Goal: Task Accomplishment & Management: Manage account settings

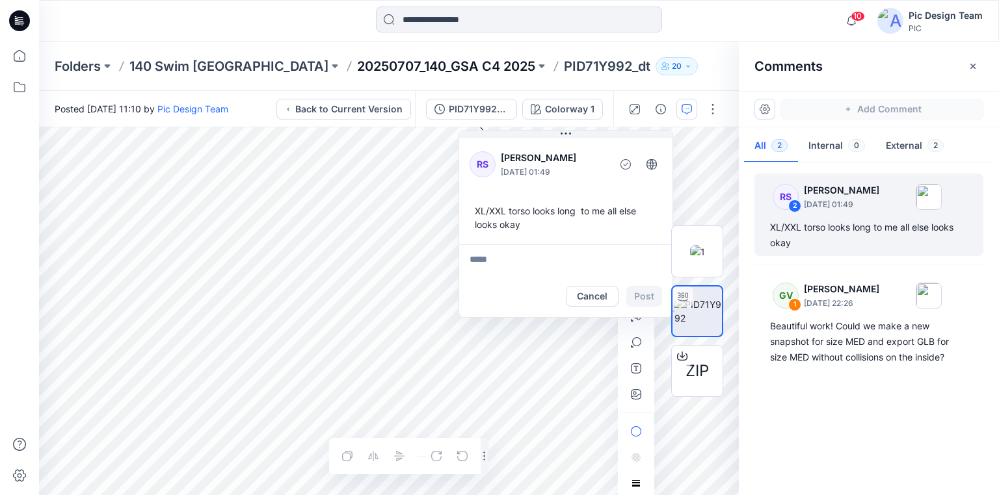
click at [357, 71] on p "20250707_140_GSA C4 2025" at bounding box center [446, 66] width 178 height 18
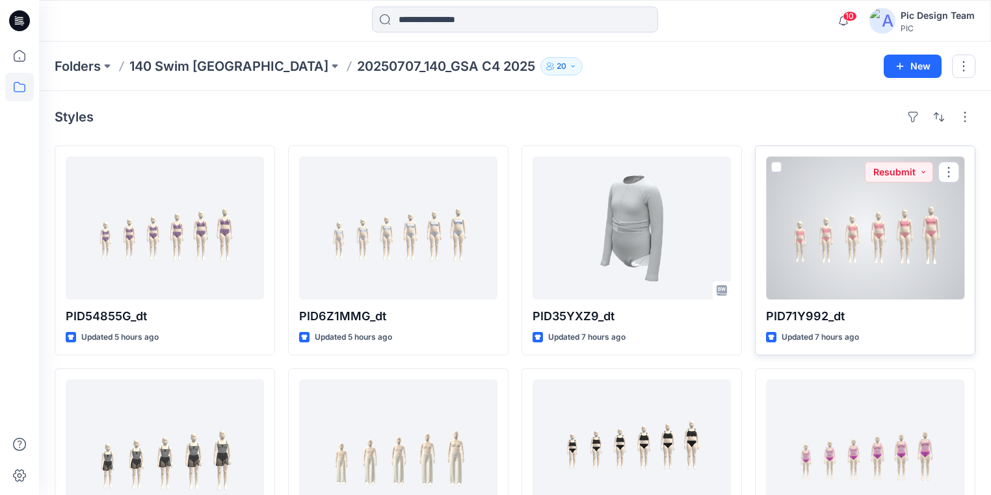
click at [835, 267] on div at bounding box center [865, 228] width 198 height 143
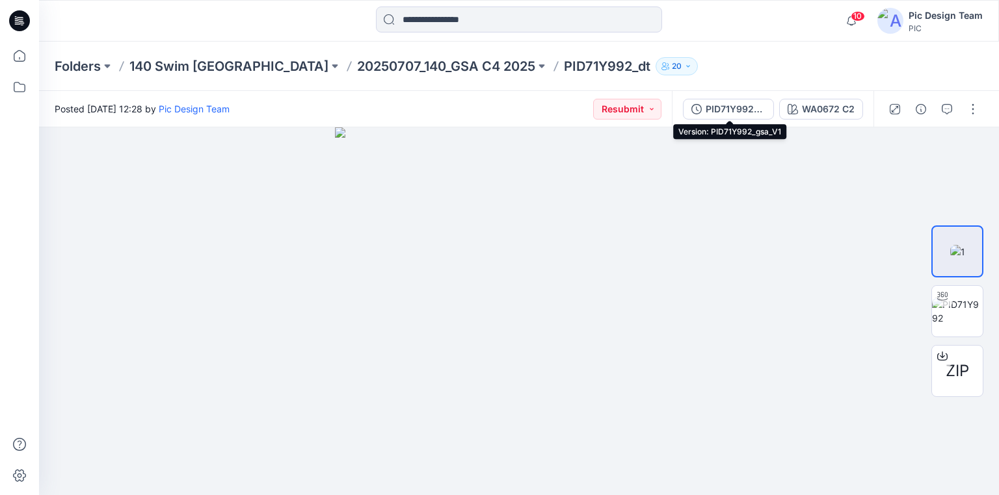
click at [751, 107] on div "PID71Y992_gsa_V1" at bounding box center [735, 109] width 60 height 14
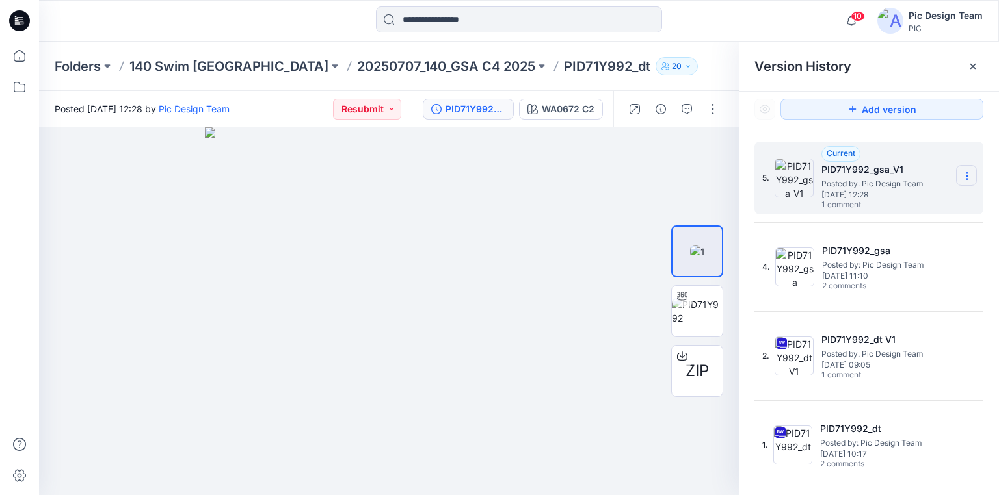
click at [967, 179] on icon at bounding box center [966, 179] width 1 height 1
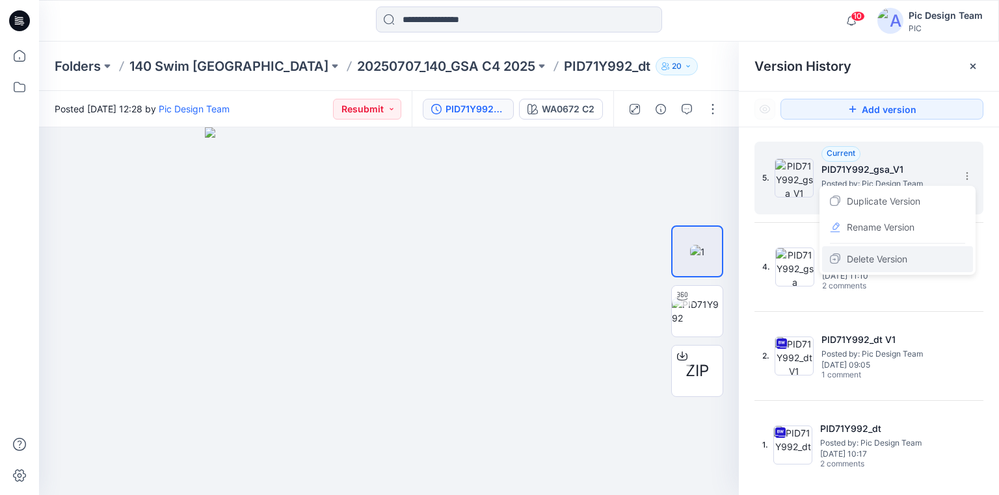
click at [882, 257] on span "Delete Version" at bounding box center [876, 260] width 60 height 16
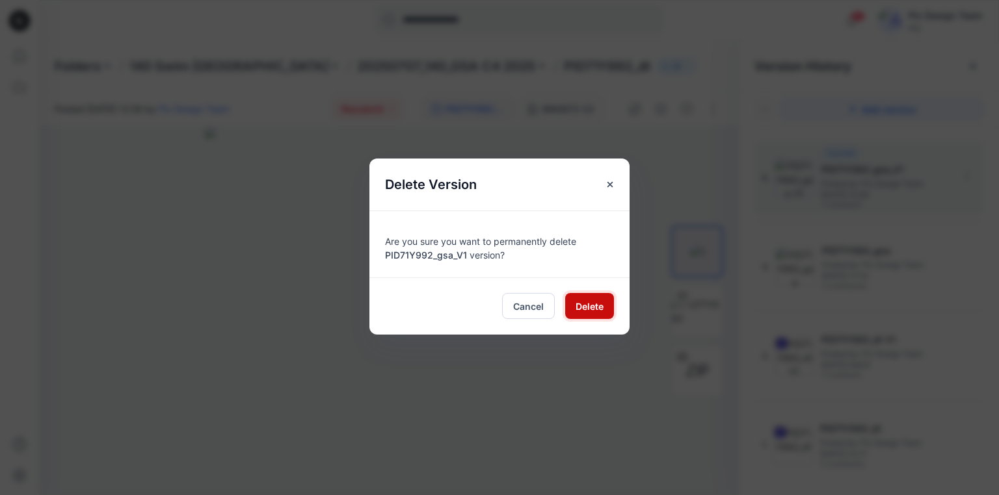
click at [603, 304] on button "Delete" at bounding box center [589, 306] width 49 height 26
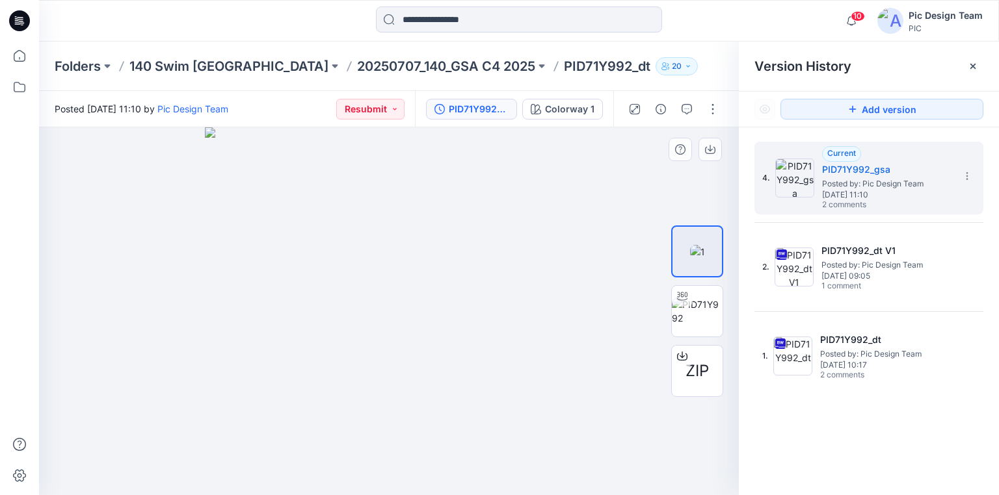
click at [370, 155] on img at bounding box center [389, 311] width 368 height 368
click at [879, 116] on button "Add version" at bounding box center [881, 109] width 203 height 21
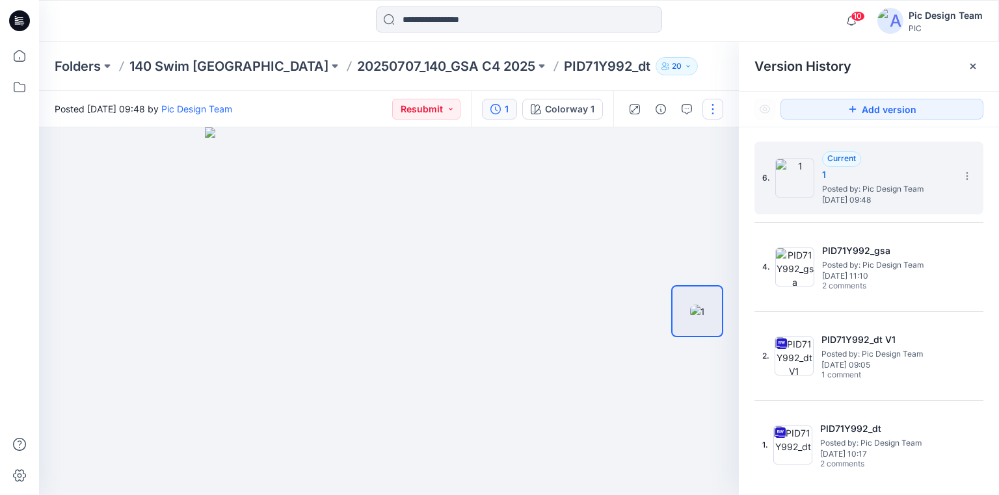
click at [707, 109] on button "button" at bounding box center [712, 109] width 21 height 21
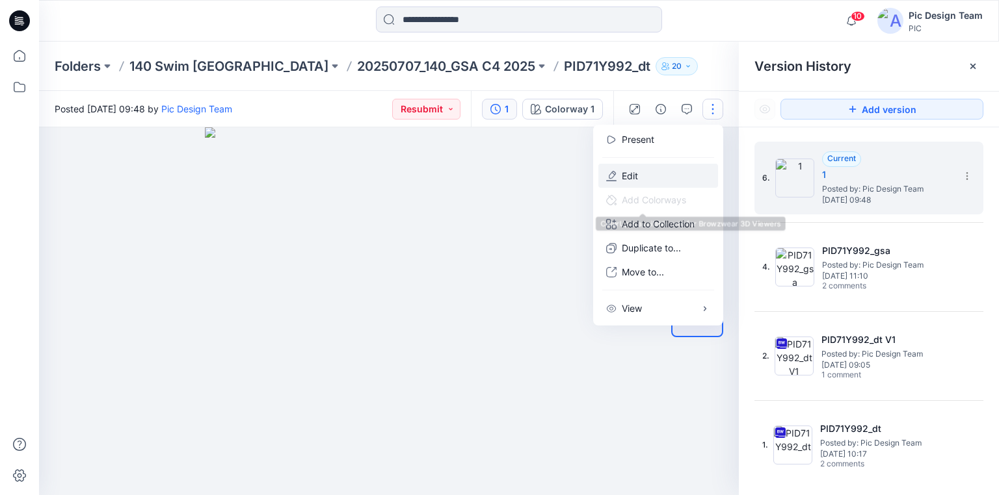
click at [644, 174] on button "Edit" at bounding box center [658, 176] width 120 height 24
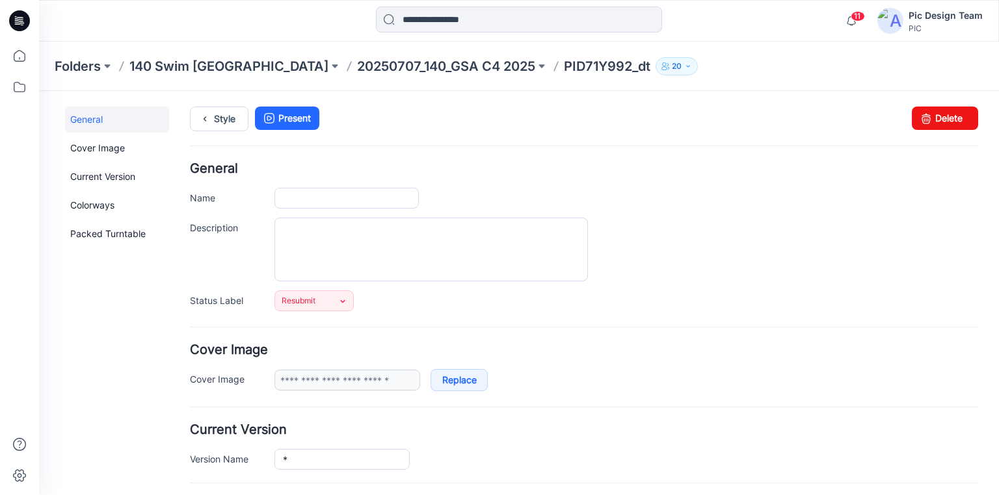
type input "**********"
type input "*"
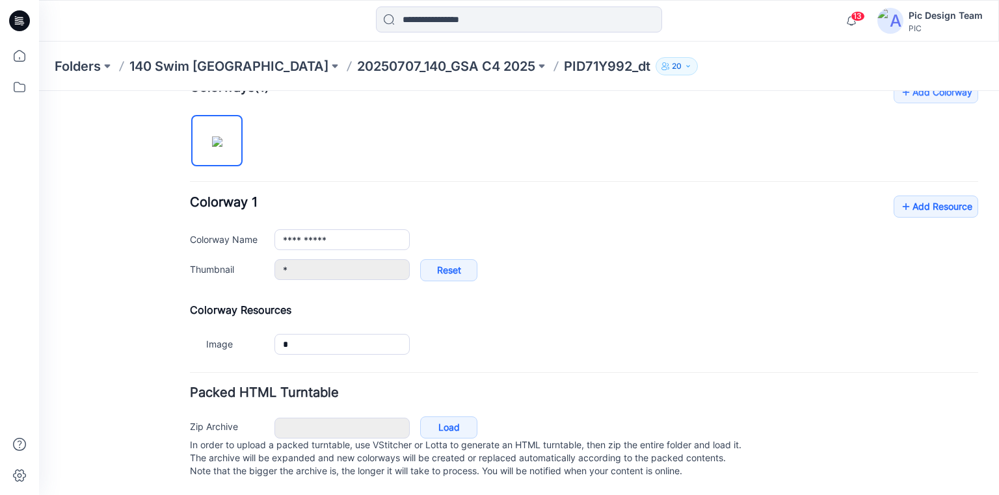
scroll to position [426, 0]
click at [448, 417] on link "Load" at bounding box center [448, 428] width 57 height 22
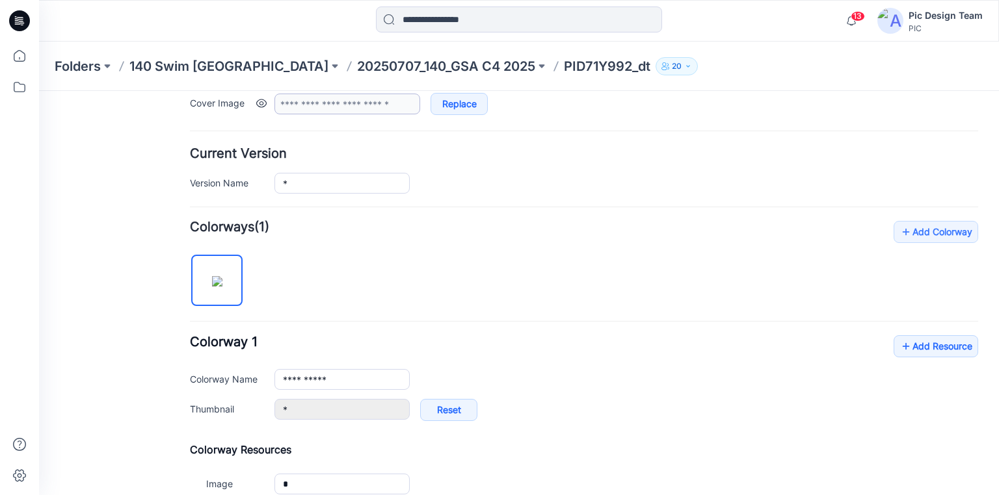
scroll to position [216, 0]
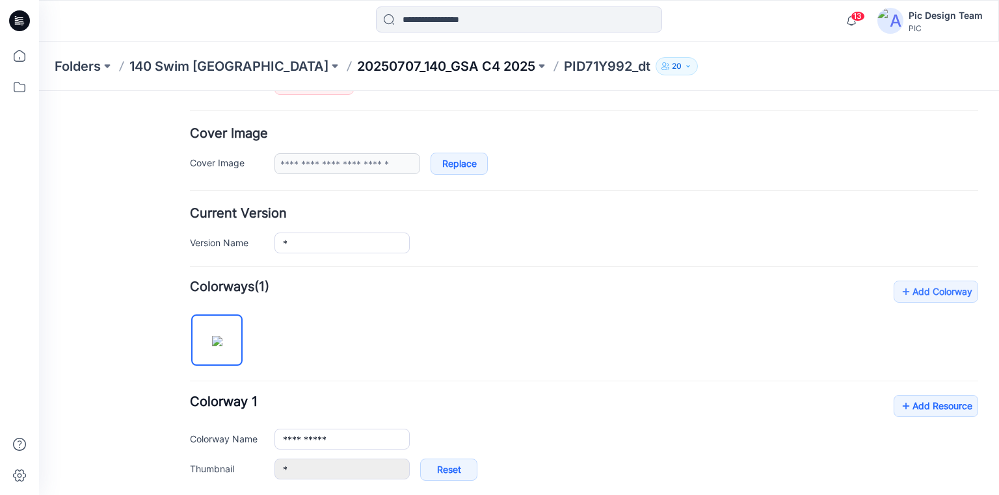
click at [357, 72] on p "20250707_140_GSA C4 2025" at bounding box center [446, 66] width 178 height 18
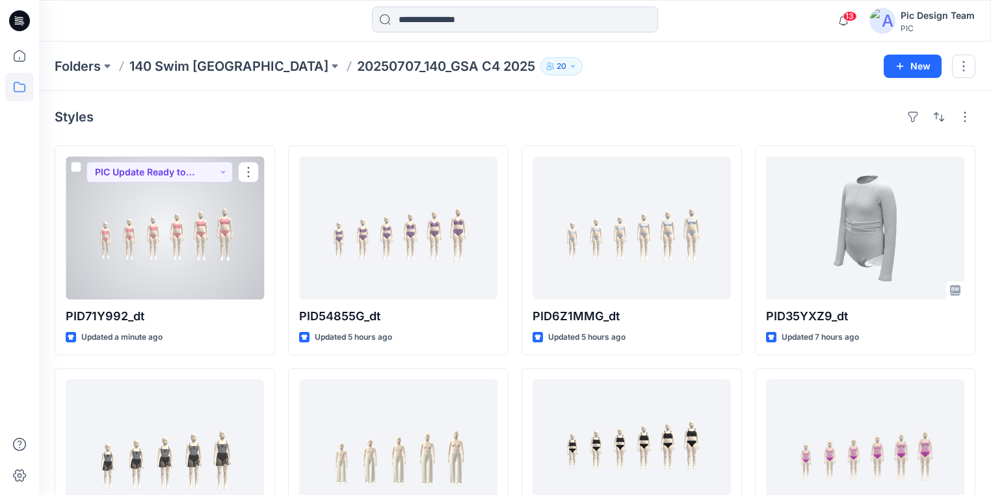
click at [195, 268] on div at bounding box center [165, 228] width 198 height 143
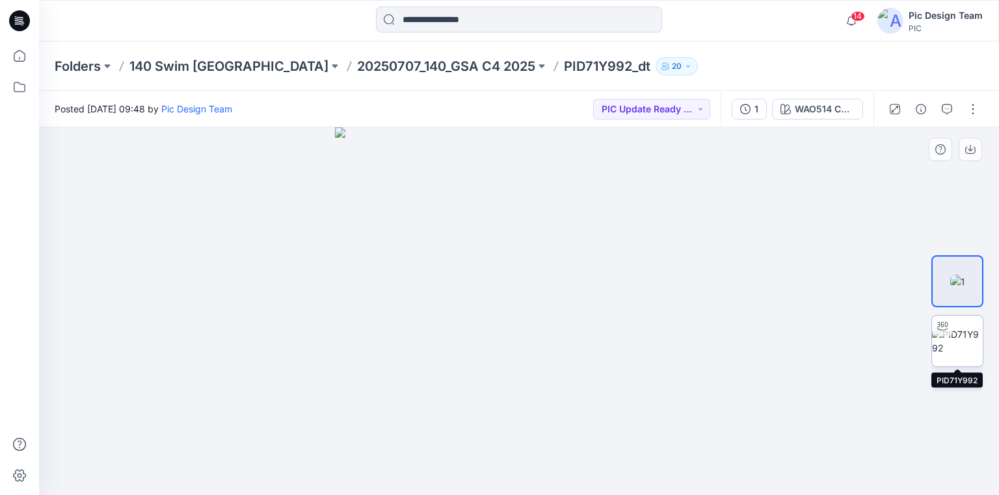
click at [956, 339] on img at bounding box center [957, 341] width 51 height 27
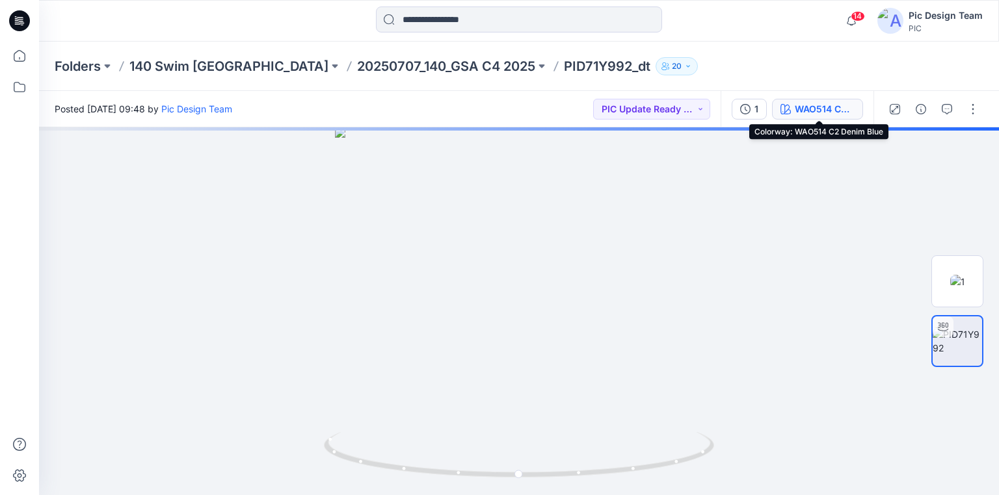
click at [809, 107] on div "WAO514 C2 Denim Blue" at bounding box center [824, 109] width 60 height 14
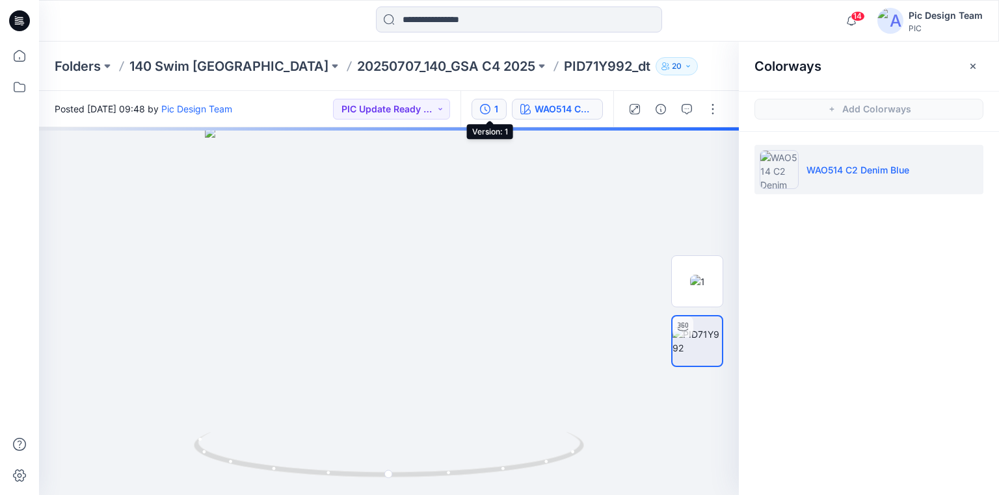
click at [497, 109] on div "1" at bounding box center [496, 109] width 4 height 14
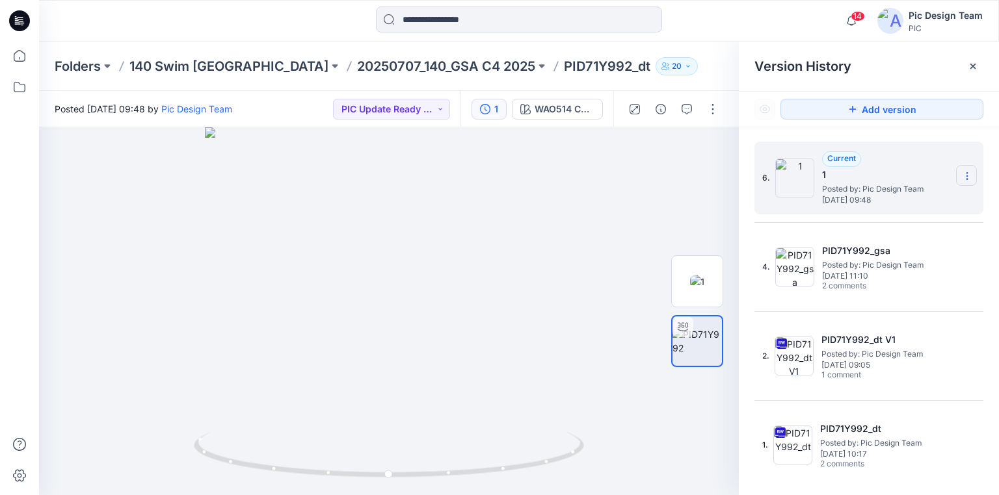
click at [973, 177] on section at bounding box center [966, 175] width 21 height 21
click at [870, 228] on span "Rename Version" at bounding box center [880, 228] width 68 height 16
click at [886, 171] on input "*" at bounding box center [902, 174] width 143 height 21
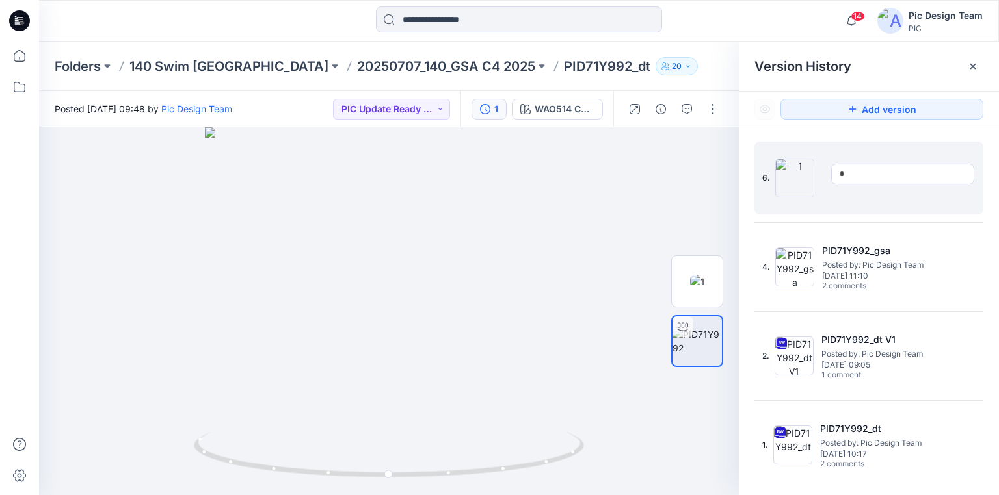
click at [859, 177] on input "*" at bounding box center [902, 174] width 143 height 21
click at [872, 168] on input "*" at bounding box center [902, 174] width 143 height 21
drag, startPoint x: 874, startPoint y: 171, endPoint x: 863, endPoint y: 172, distance: 10.4
click at [863, 172] on input "*" at bounding box center [902, 174] width 143 height 21
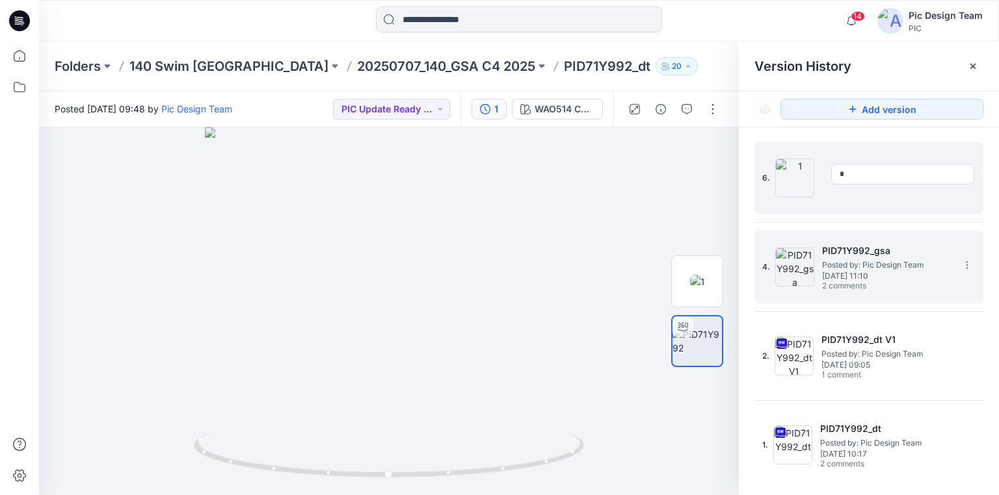
click at [870, 248] on h5 "PID71Y992_gsa" at bounding box center [887, 251] width 130 height 16
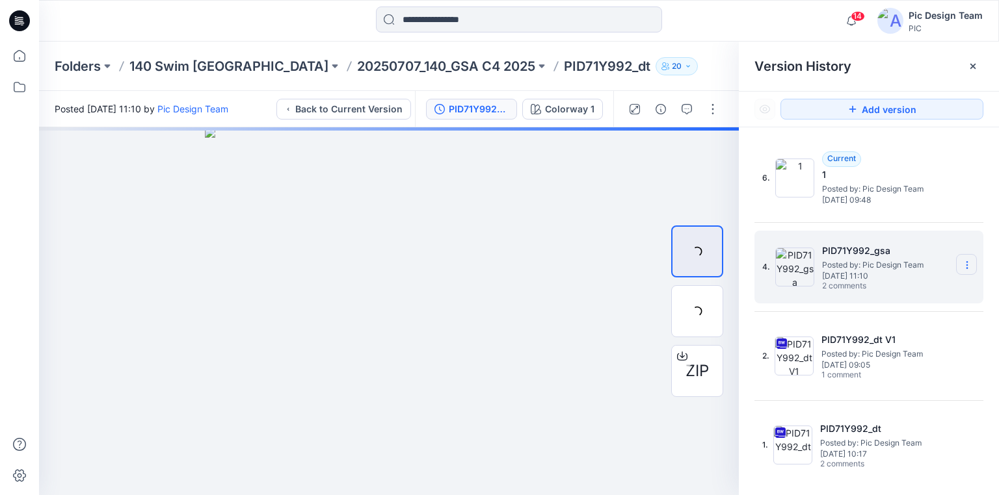
click at [970, 265] on icon at bounding box center [966, 265] width 10 height 10
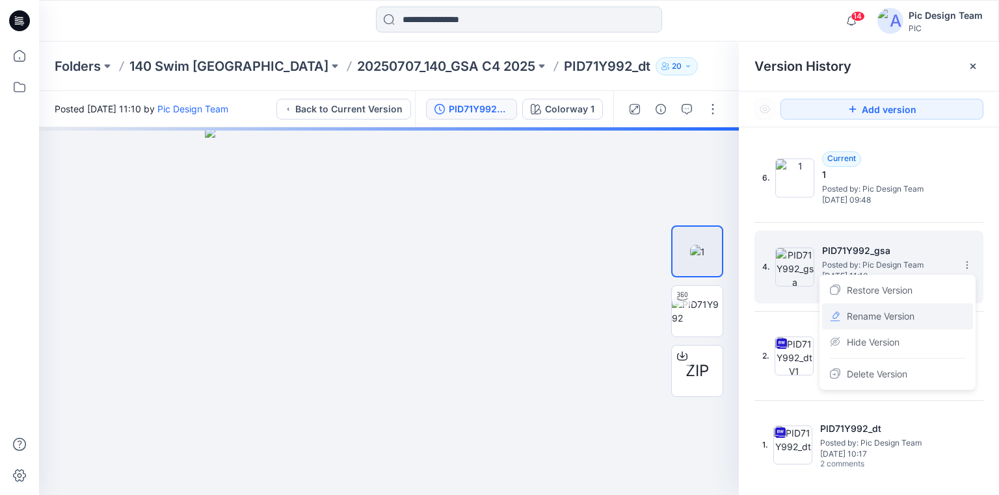
click at [889, 317] on span "Rename Version" at bounding box center [880, 317] width 68 height 16
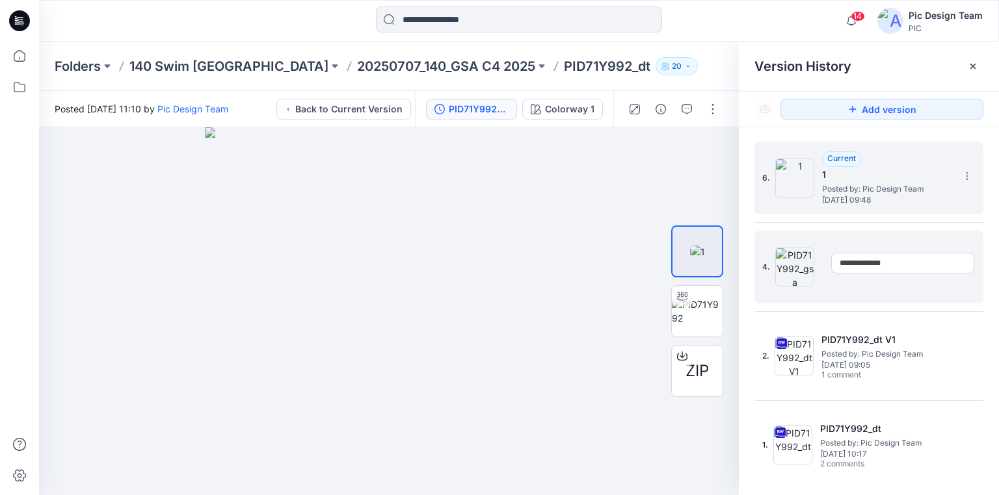
click at [915, 171] on h5 "1" at bounding box center [887, 175] width 130 height 16
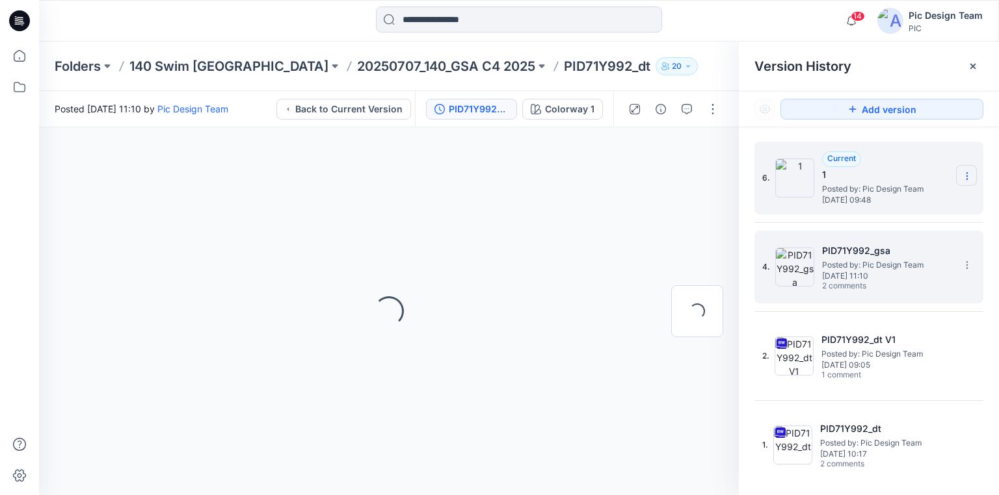
click at [966, 177] on icon at bounding box center [966, 176] width 1 height 1
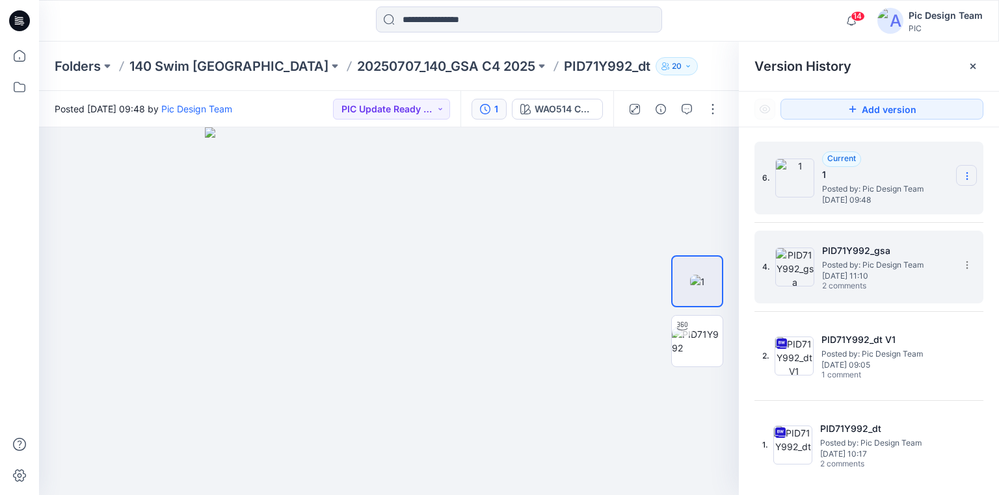
click at [970, 177] on icon at bounding box center [966, 176] width 10 height 10
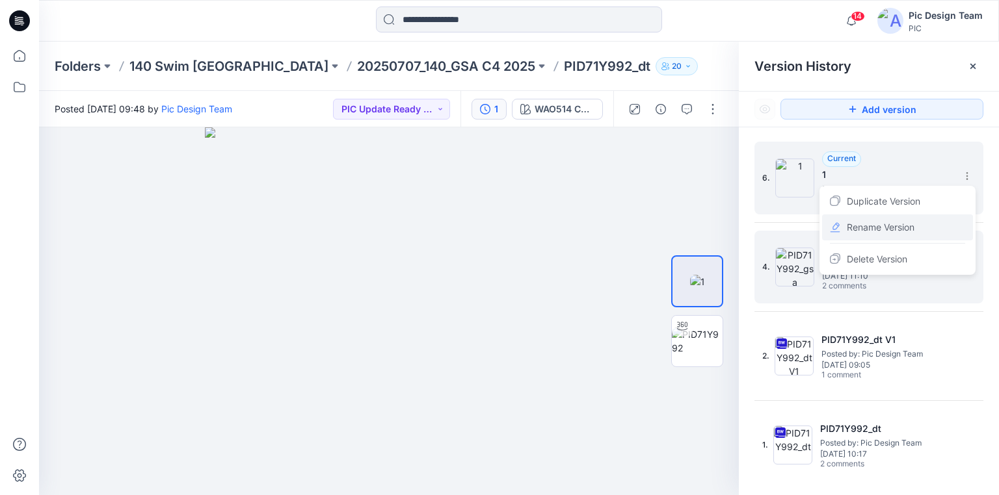
click at [871, 226] on span "Rename Version" at bounding box center [880, 228] width 68 height 16
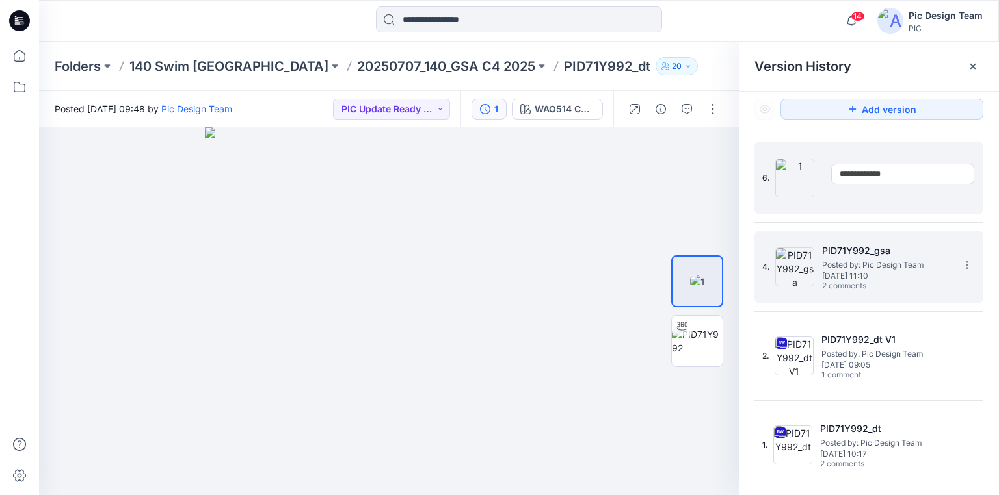
type input "**********"
click at [920, 130] on div "**********" at bounding box center [868, 320] width 260 height 387
click at [559, 198] on img at bounding box center [389, 311] width 368 height 368
click at [708, 112] on button "button" at bounding box center [712, 109] width 21 height 21
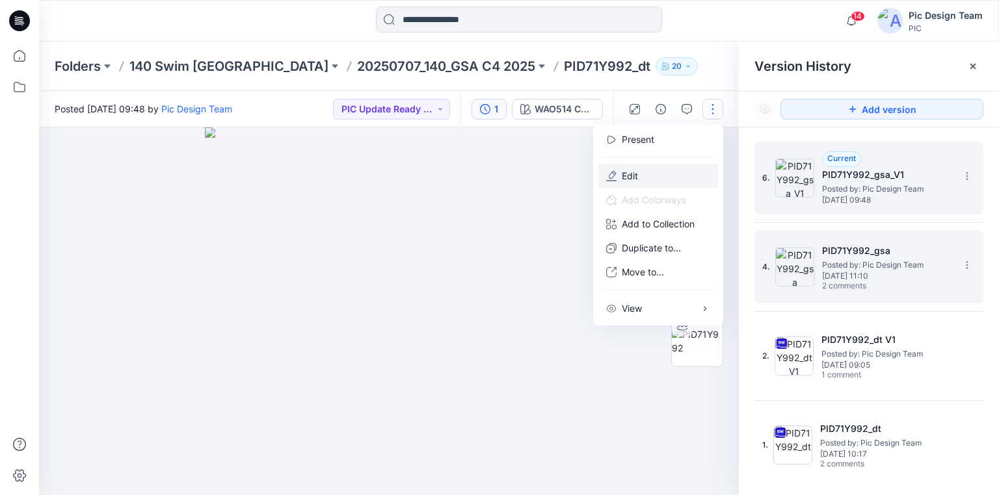
click at [646, 172] on button "Edit" at bounding box center [658, 176] width 120 height 24
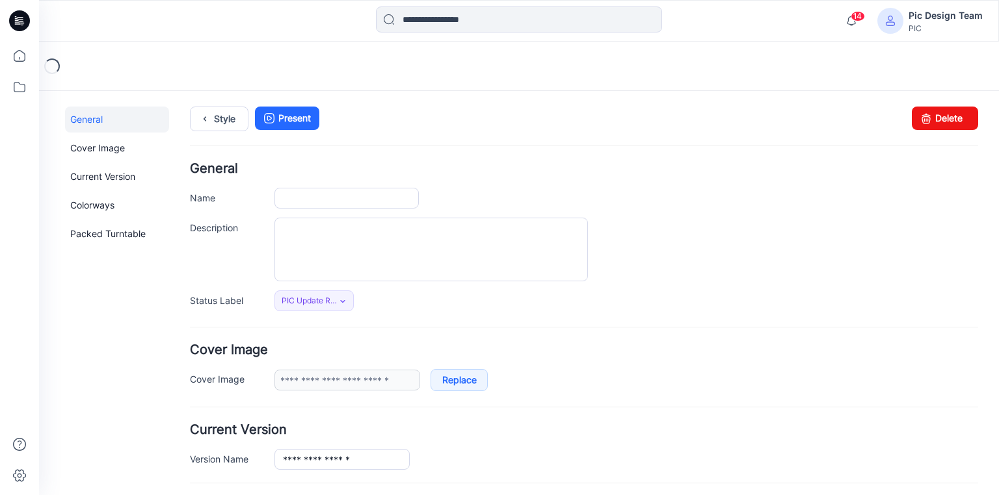
type input "**********"
type input "*"
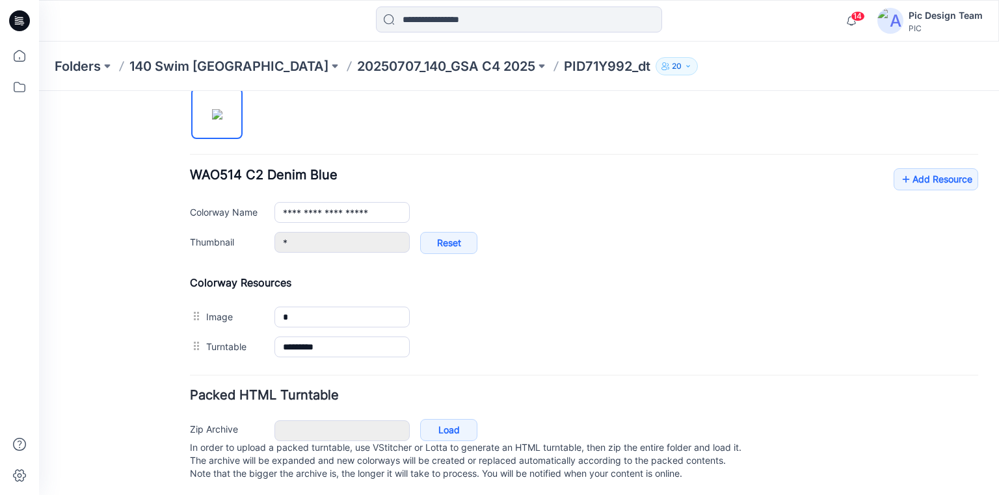
scroll to position [456, 0]
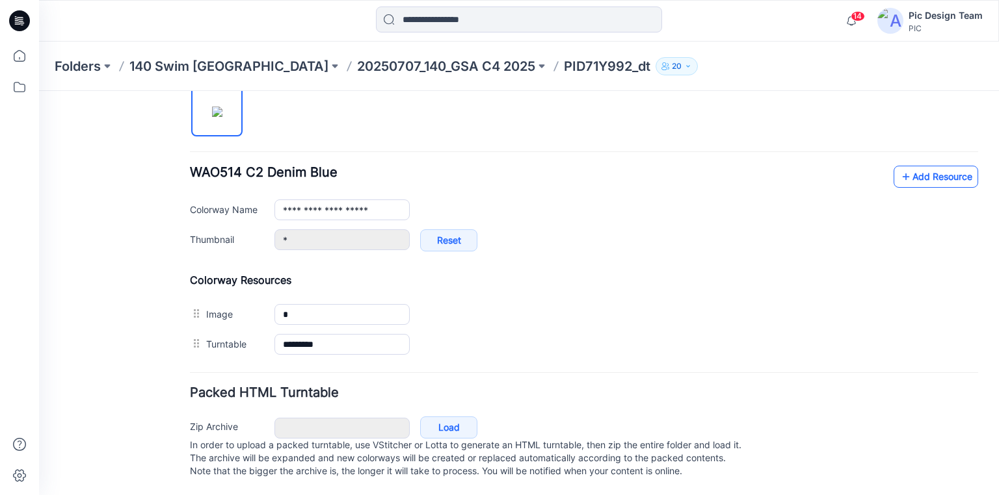
click at [899, 166] on icon at bounding box center [905, 176] width 13 height 21
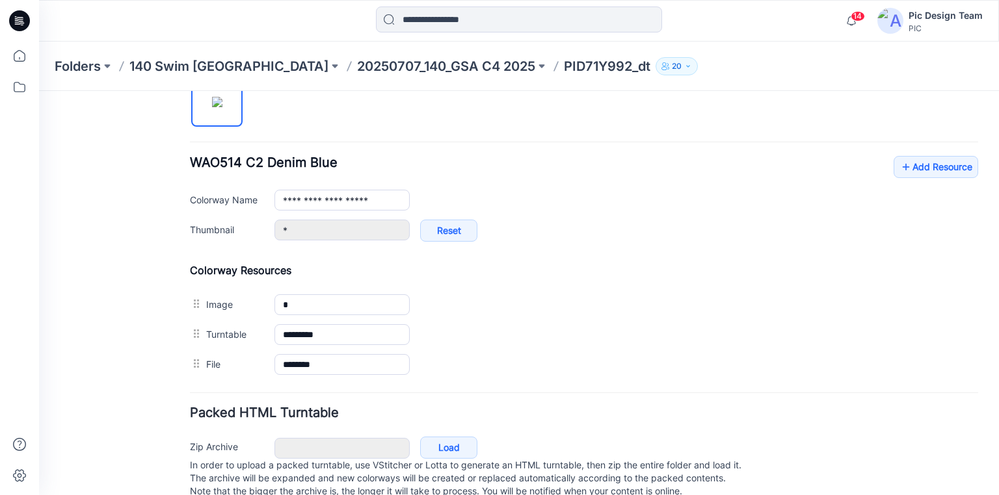
drag, startPoint x: 302, startPoint y: 62, endPoint x: 277, endPoint y: 55, distance: 25.5
click at [357, 62] on p "20250707_140_GSA C4 2025" at bounding box center [446, 66] width 178 height 18
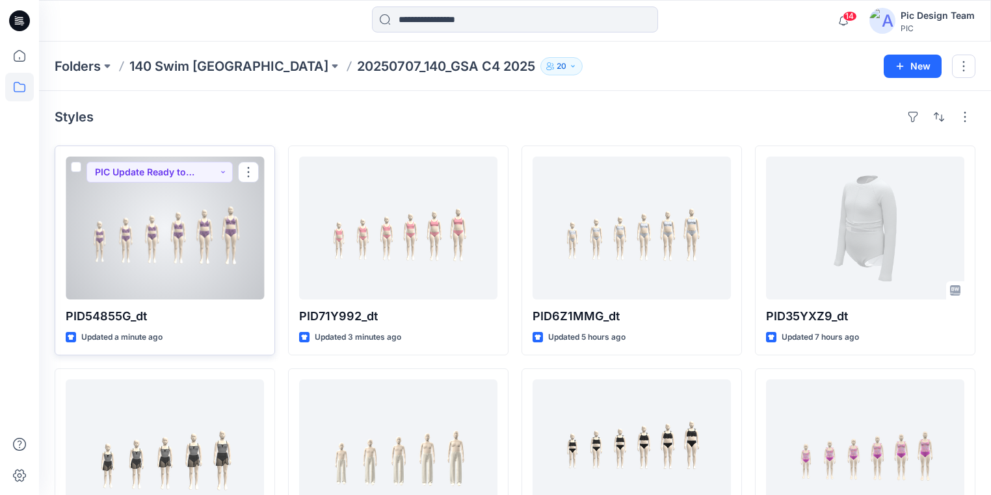
click at [199, 268] on div at bounding box center [165, 228] width 198 height 143
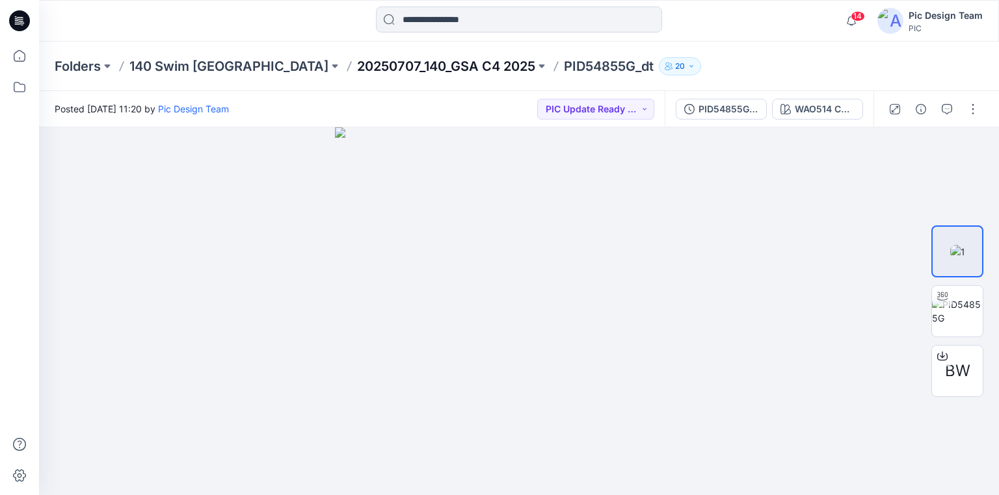
click at [367, 65] on p "20250707_140_GSA C4 2025" at bounding box center [446, 66] width 178 height 18
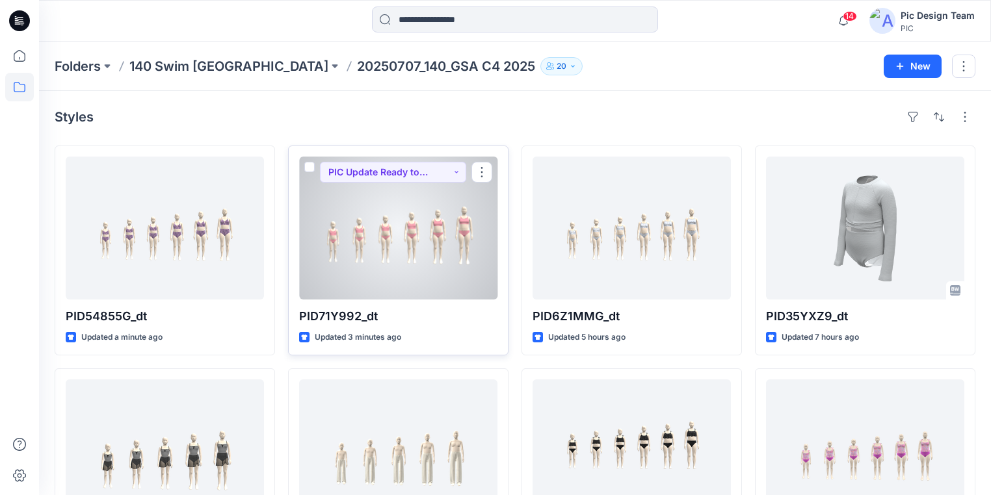
click at [387, 248] on div at bounding box center [398, 228] width 198 height 143
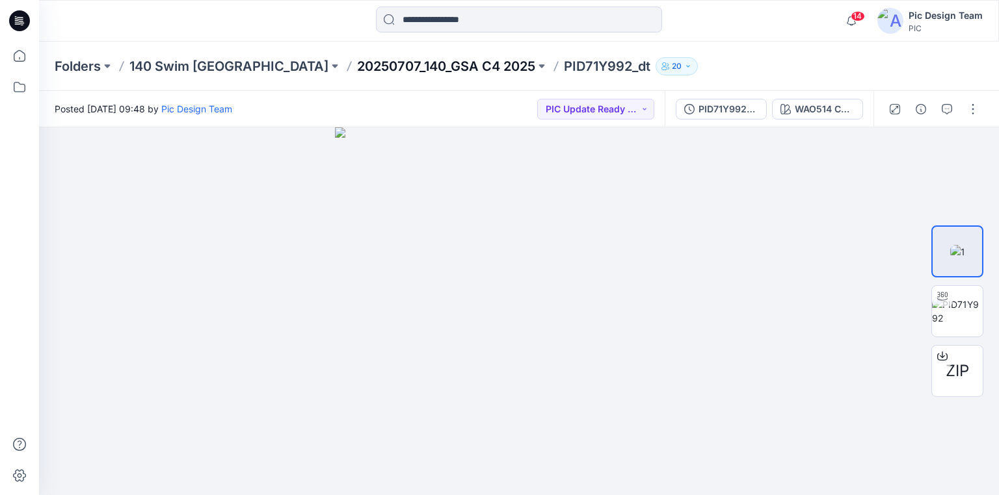
click at [398, 65] on p "20250707_140_GSA C4 2025" at bounding box center [446, 66] width 178 height 18
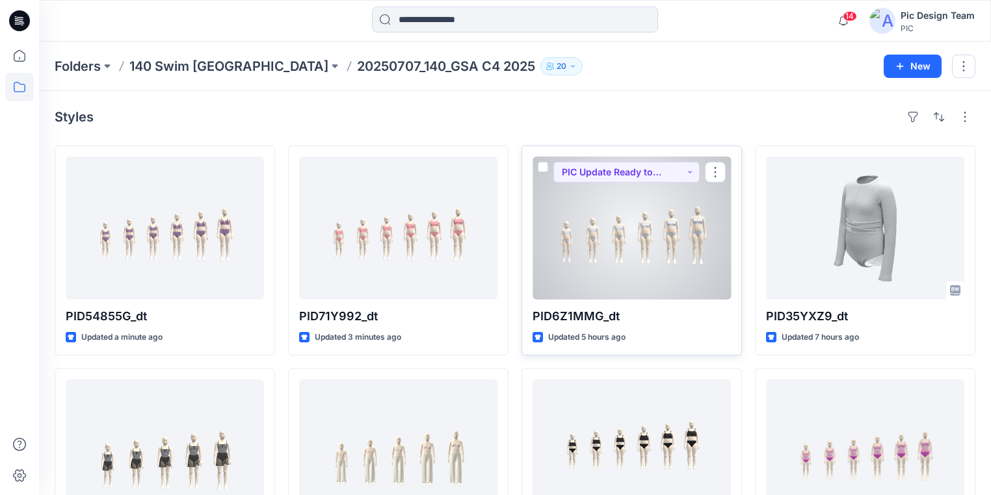
click at [655, 250] on div at bounding box center [631, 228] width 198 height 143
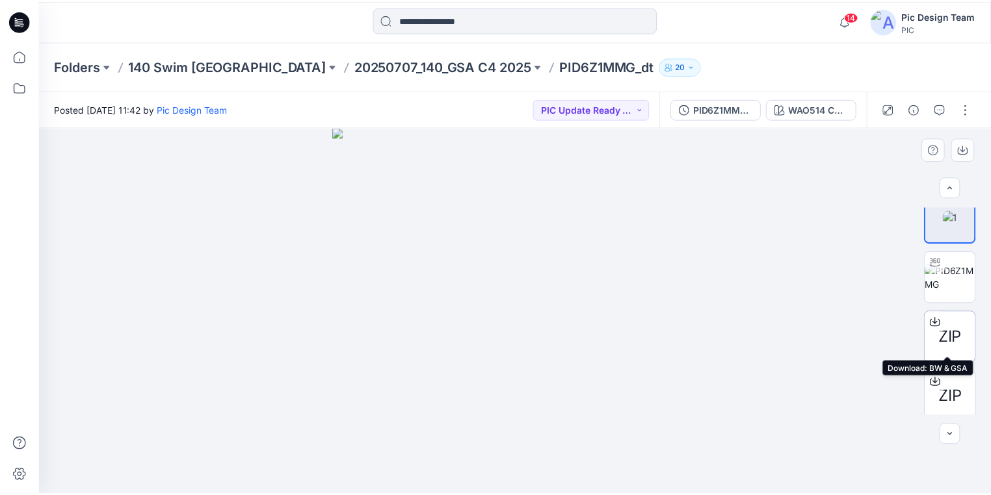
scroll to position [22, 0]
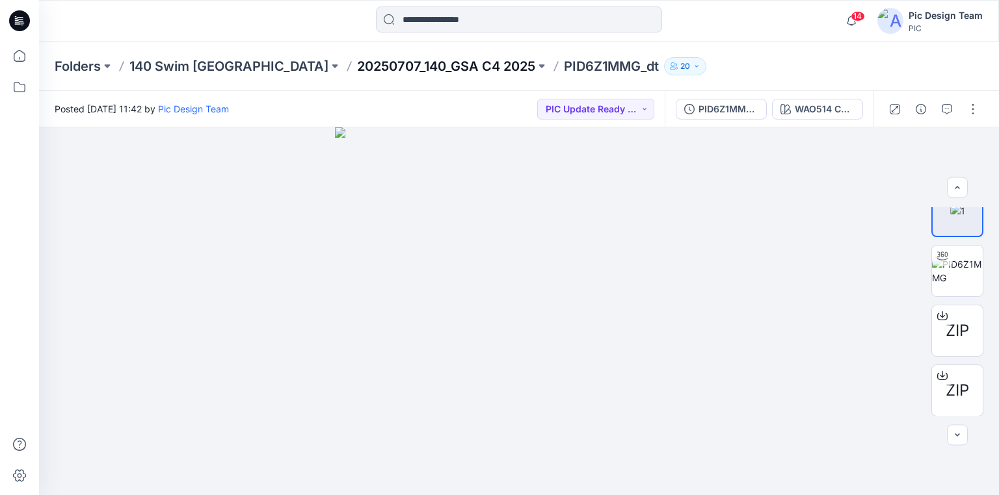
click at [410, 60] on p "20250707_140_GSA C4 2025" at bounding box center [446, 66] width 178 height 18
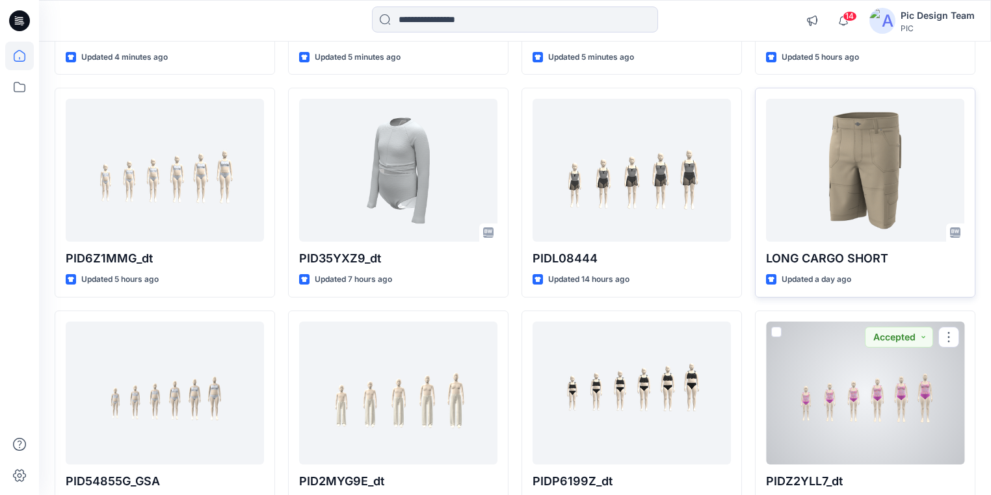
scroll to position [299, 0]
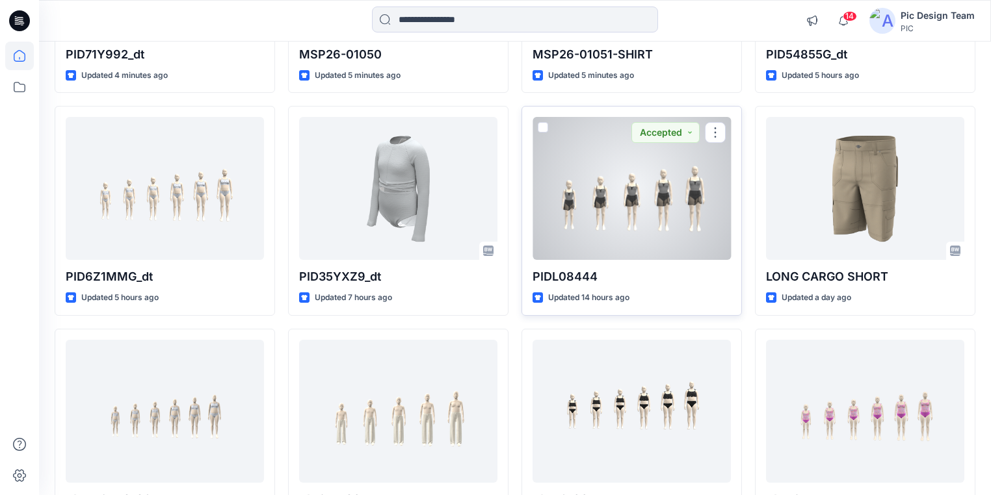
click at [695, 242] on div at bounding box center [631, 188] width 198 height 143
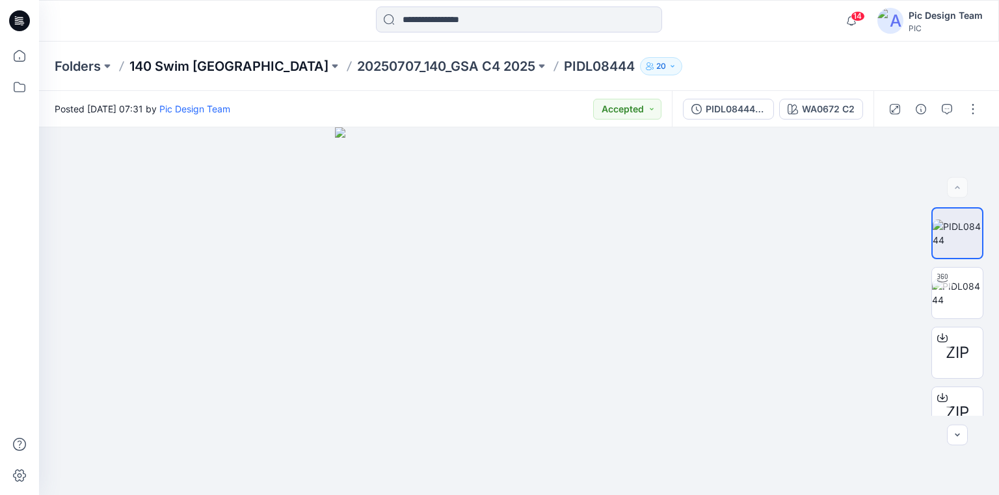
click at [169, 59] on p "140 Swim [GEOGRAPHIC_DATA]" at bounding box center [228, 66] width 199 height 18
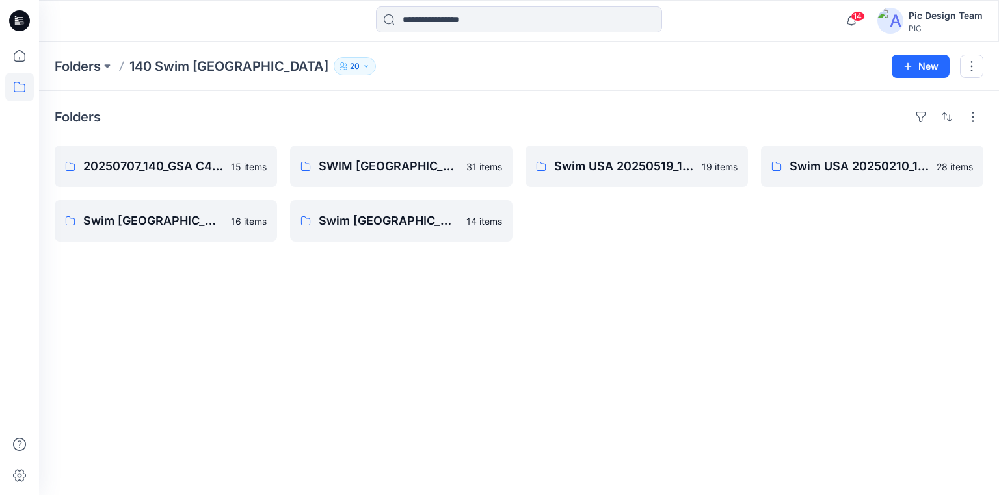
click at [16, 19] on icon at bounding box center [19, 20] width 21 height 21
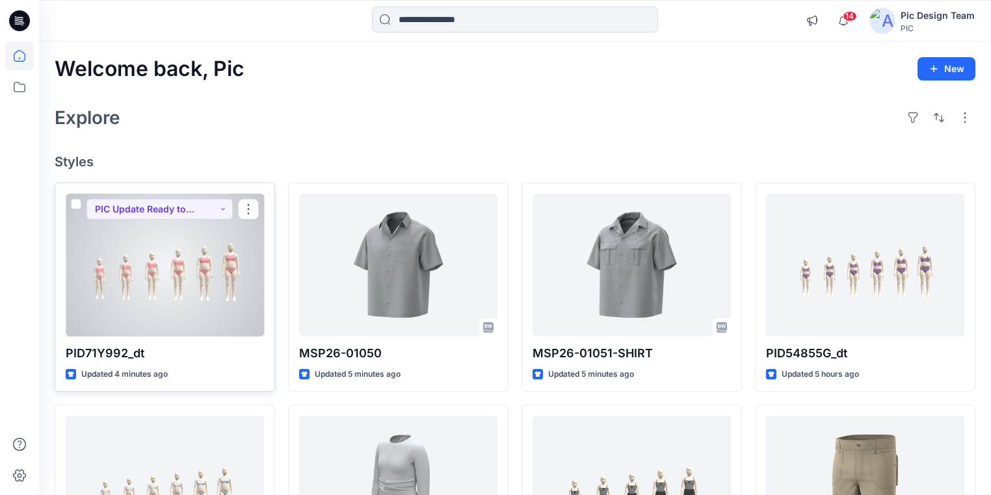
click at [193, 303] on div at bounding box center [165, 265] width 198 height 143
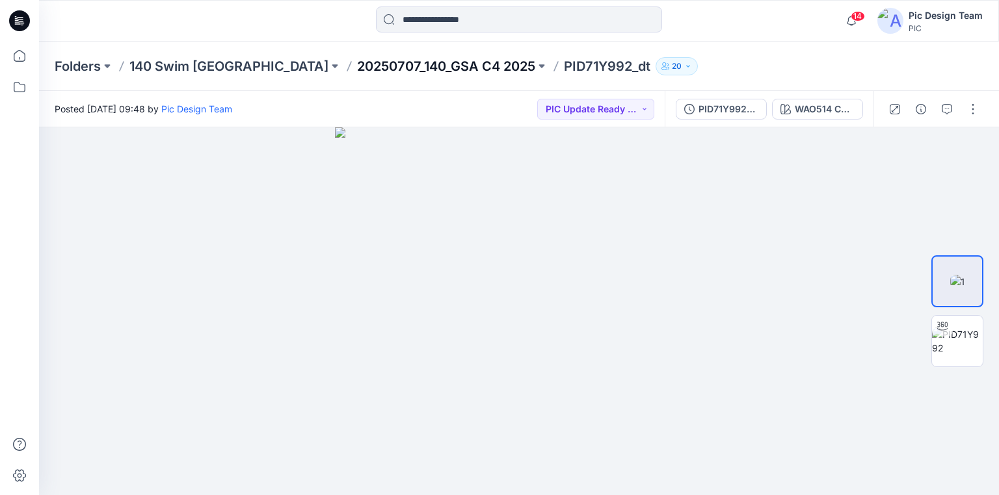
click at [357, 70] on p "20250707_140_GSA C4 2025" at bounding box center [446, 66] width 178 height 18
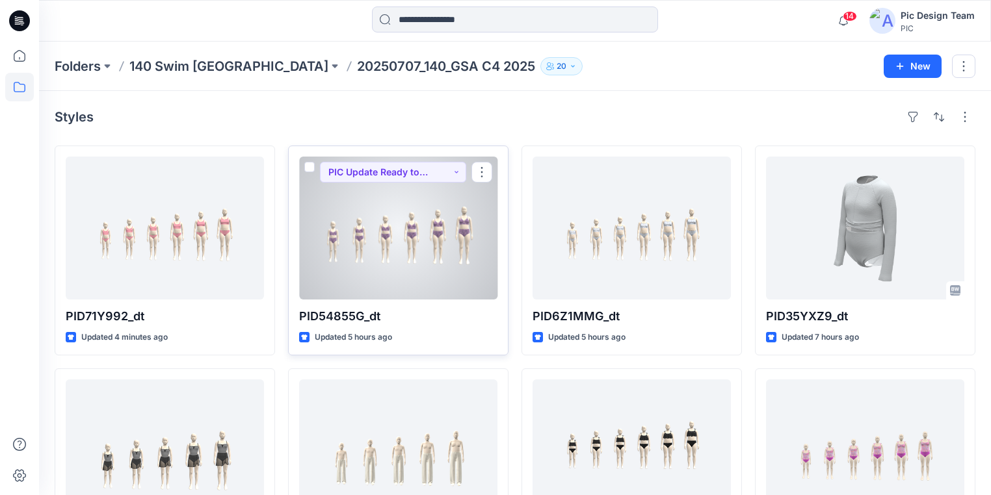
click at [420, 252] on div at bounding box center [398, 228] width 198 height 143
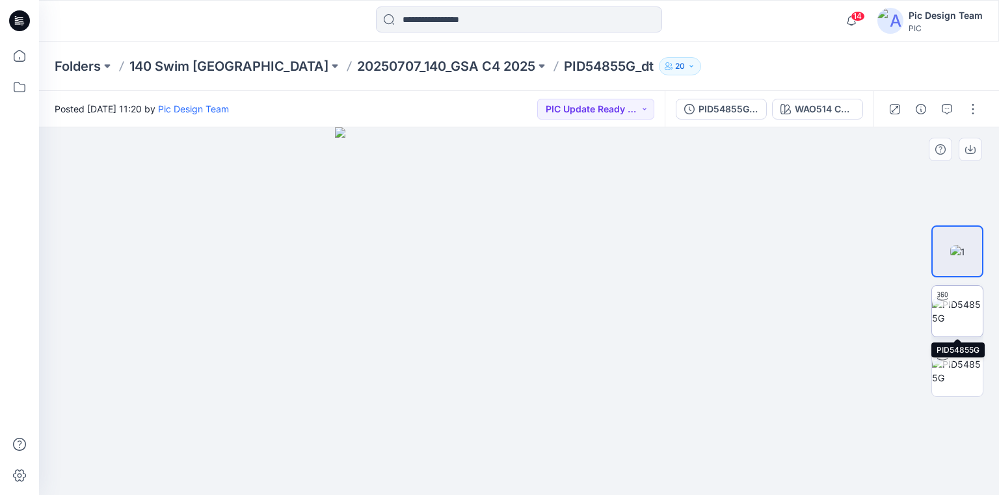
click at [963, 311] on img at bounding box center [957, 311] width 51 height 27
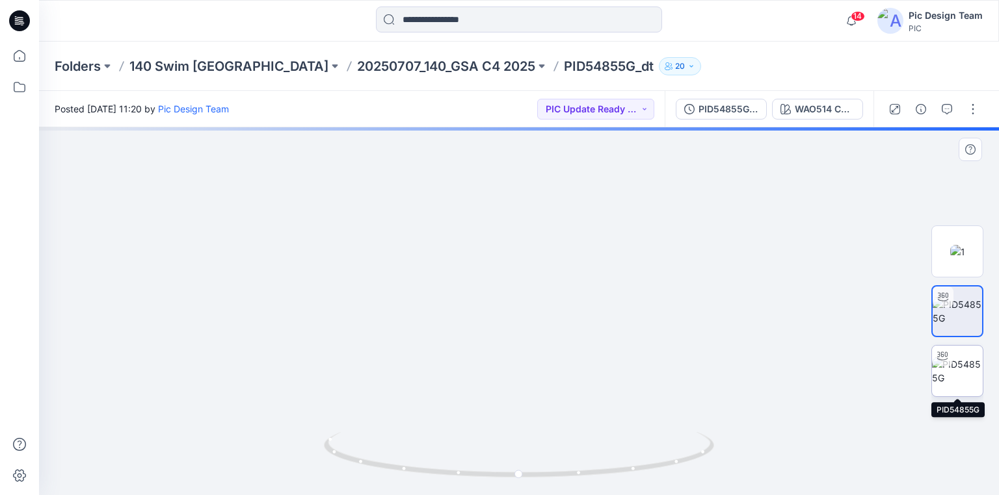
click at [964, 369] on img at bounding box center [957, 371] width 51 height 27
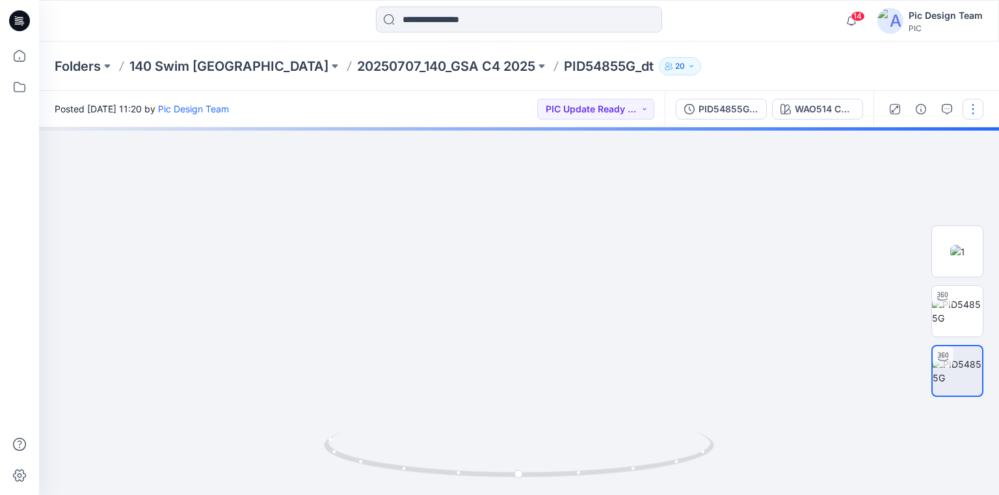
click at [970, 109] on button "button" at bounding box center [972, 109] width 21 height 21
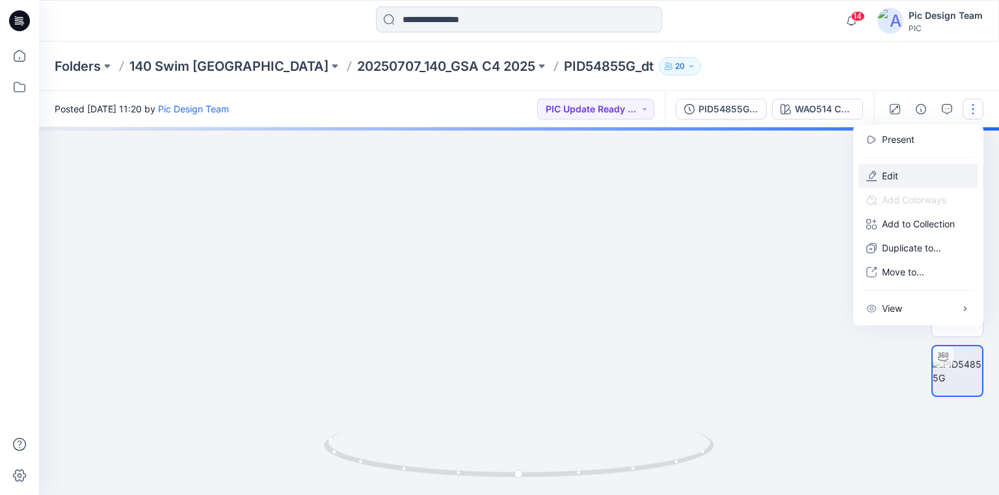
click at [906, 174] on button "Edit" at bounding box center [918, 176] width 120 height 24
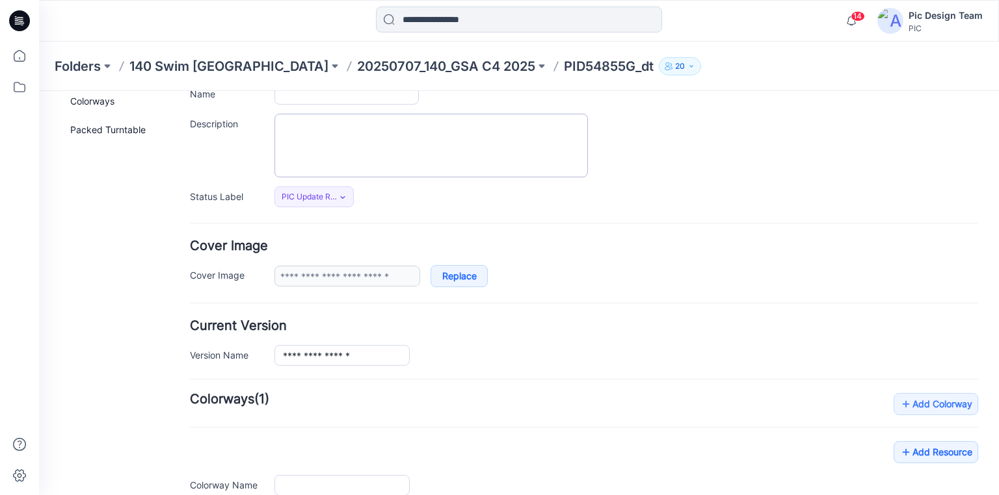
type input "**********"
type input "*"
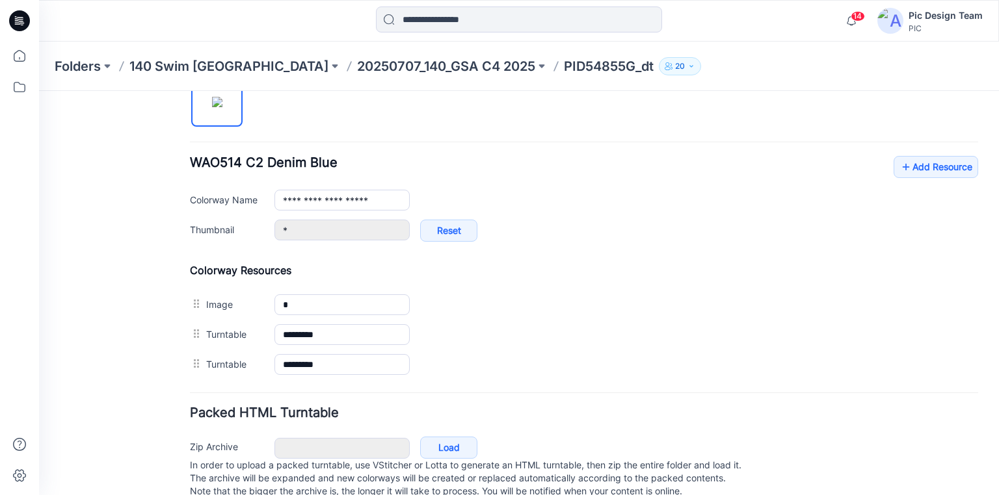
scroll to position [468, 0]
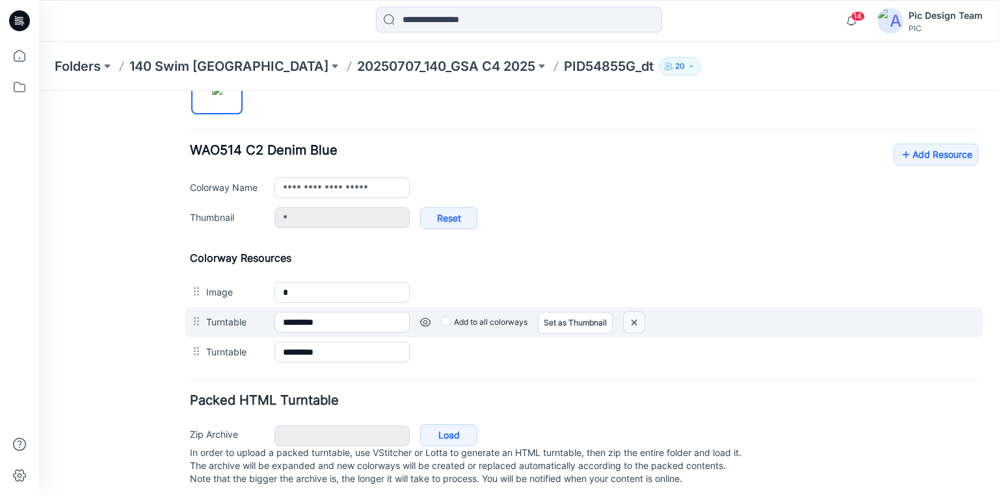
drag, startPoint x: 632, startPoint y: 320, endPoint x: 588, endPoint y: 148, distance: 177.2
click at [39, 91] on img at bounding box center [39, 91] width 0 height 0
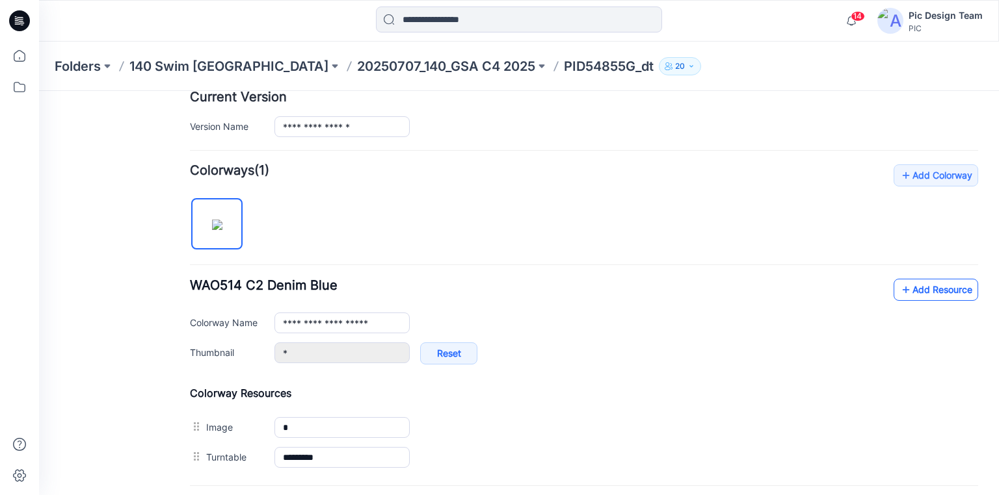
scroll to position [352, 0]
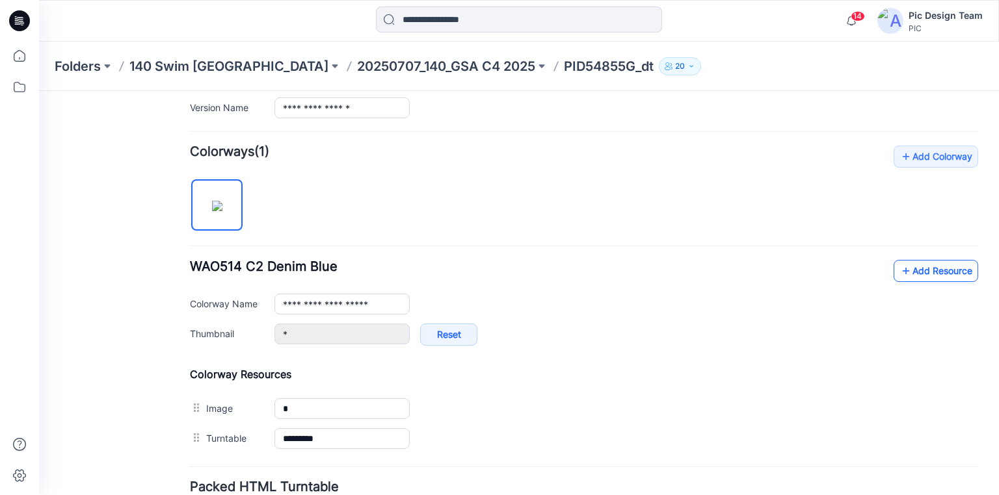
click at [910, 268] on link "Add Resource" at bounding box center [935, 271] width 85 height 22
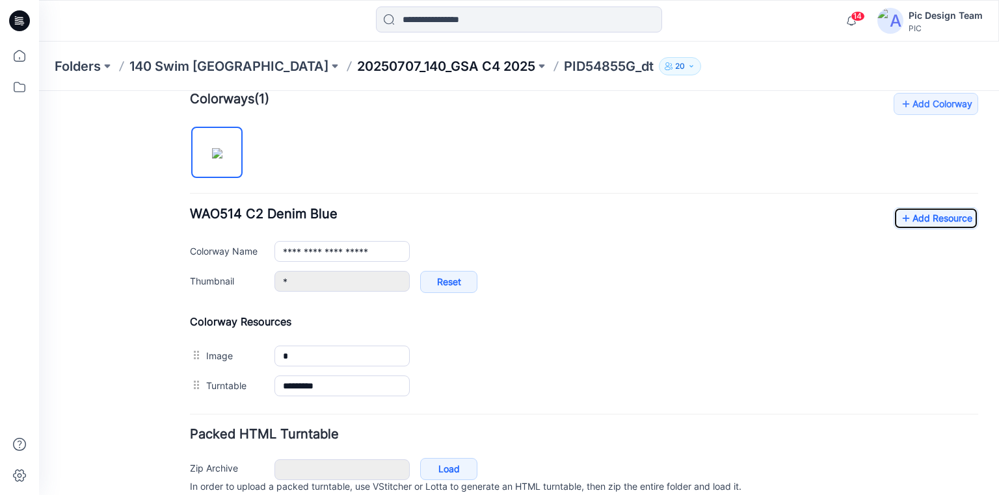
scroll to position [404, 0]
click at [397, 66] on p "20250707_140_GSA C4 2025" at bounding box center [446, 66] width 178 height 18
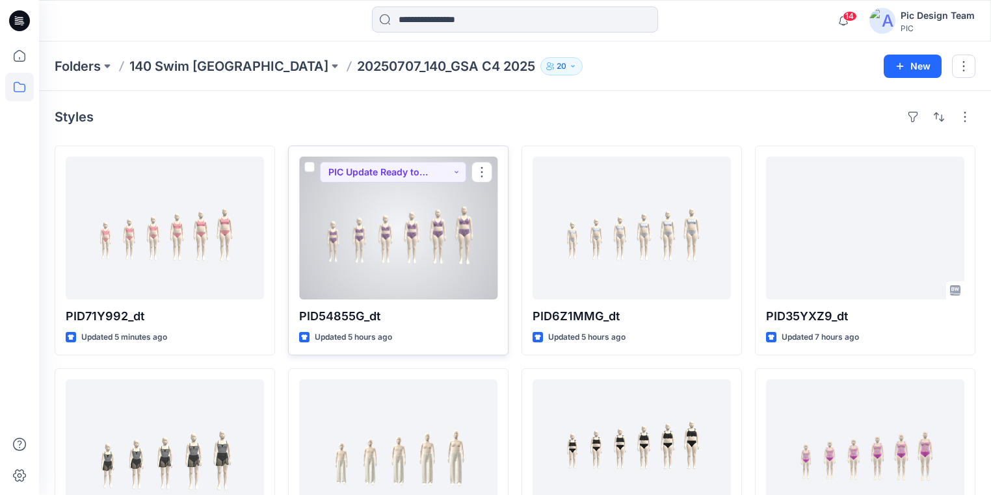
click at [418, 269] on div at bounding box center [398, 228] width 198 height 143
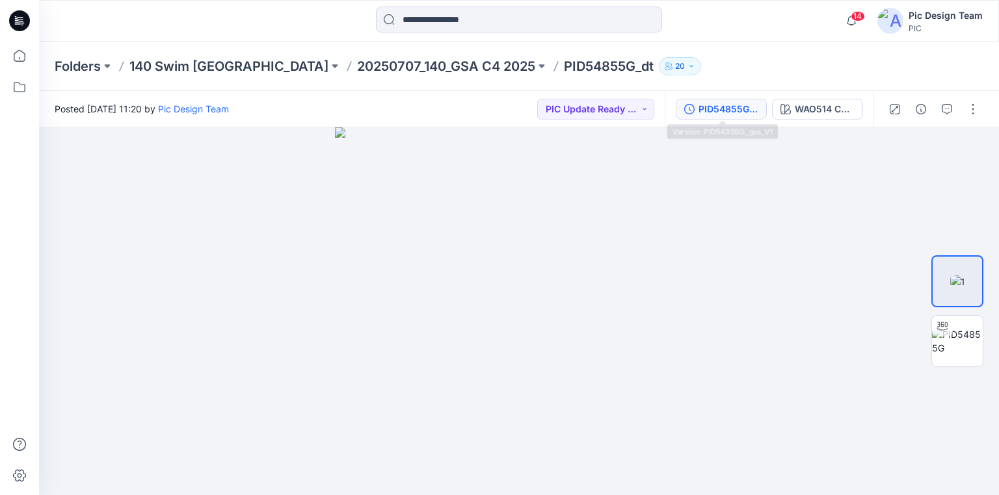
click at [707, 110] on div "PID54855G_gsa_V1" at bounding box center [728, 109] width 60 height 14
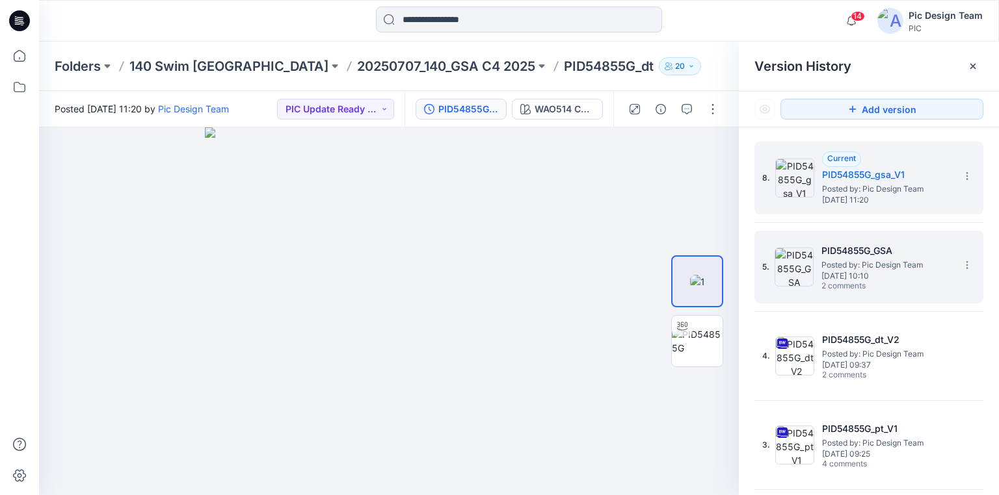
click at [856, 262] on span "Posted by: Pic Design Team" at bounding box center [886, 265] width 130 height 13
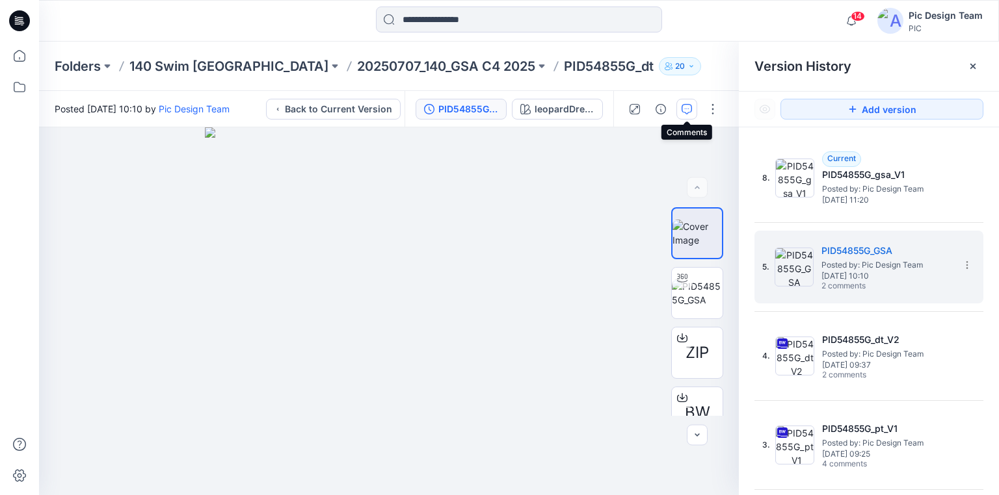
click at [688, 110] on icon "button" at bounding box center [686, 109] width 10 height 10
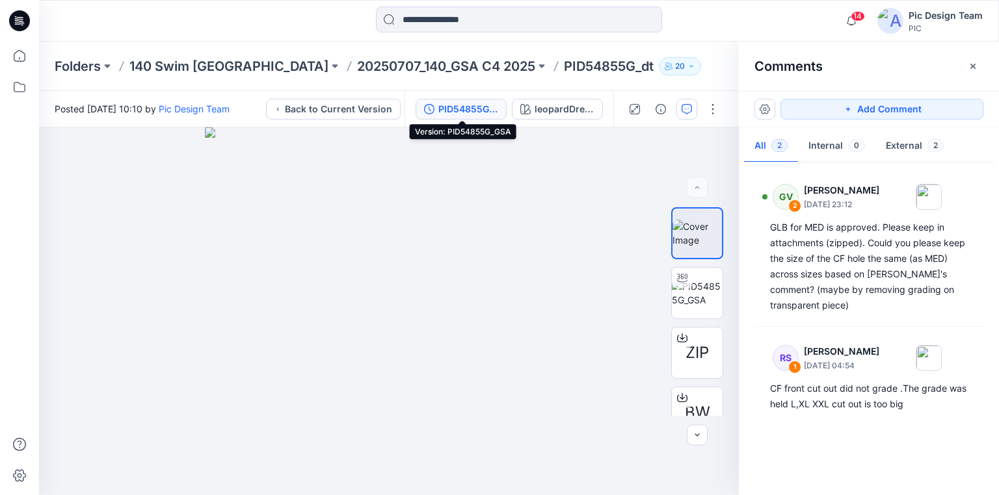
click at [470, 106] on div "PID54855G_GSA" at bounding box center [468, 109] width 60 height 14
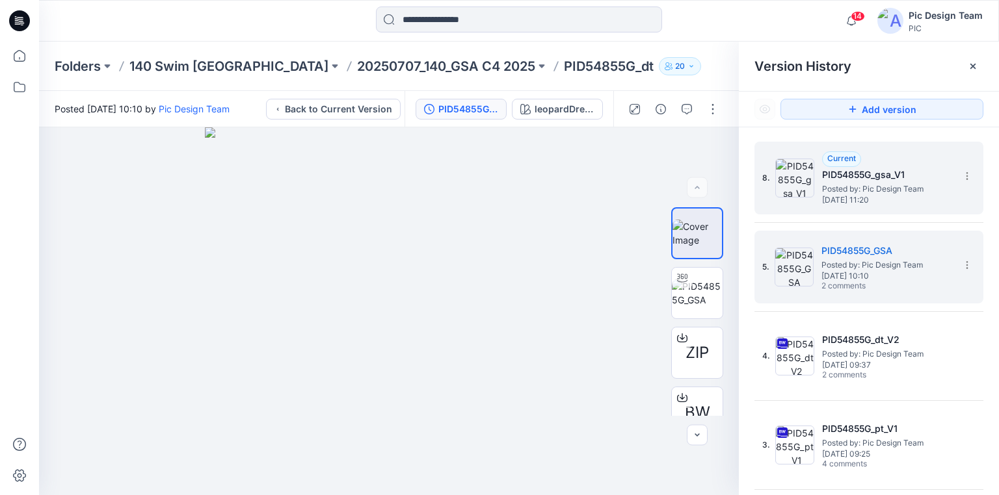
click at [881, 192] on span "Posted by: Pic Design Team" at bounding box center [887, 189] width 130 height 13
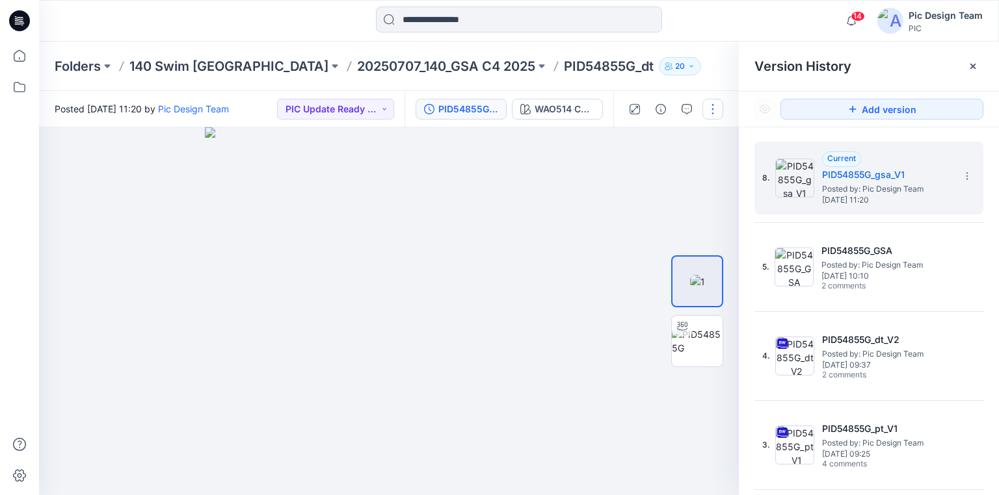
click at [713, 114] on button "button" at bounding box center [712, 109] width 21 height 21
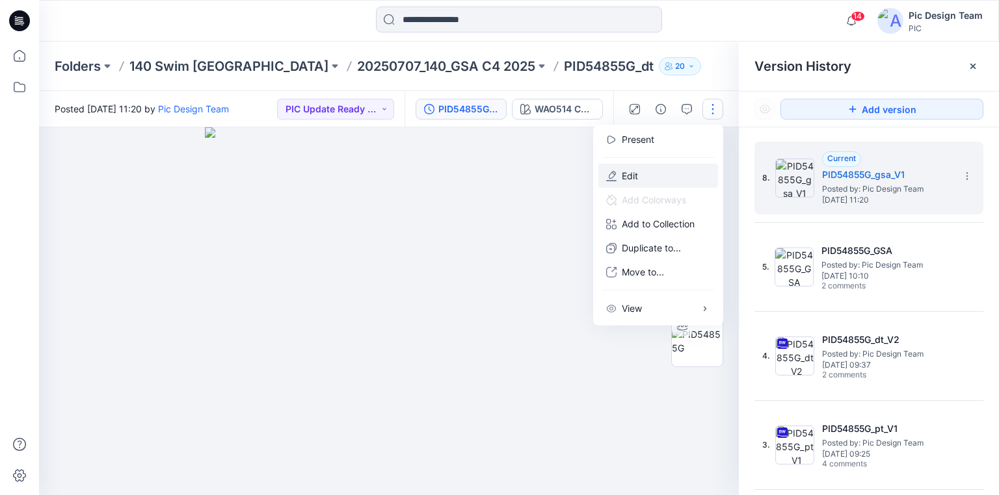
click at [634, 172] on p "Edit" at bounding box center [629, 176] width 16 height 14
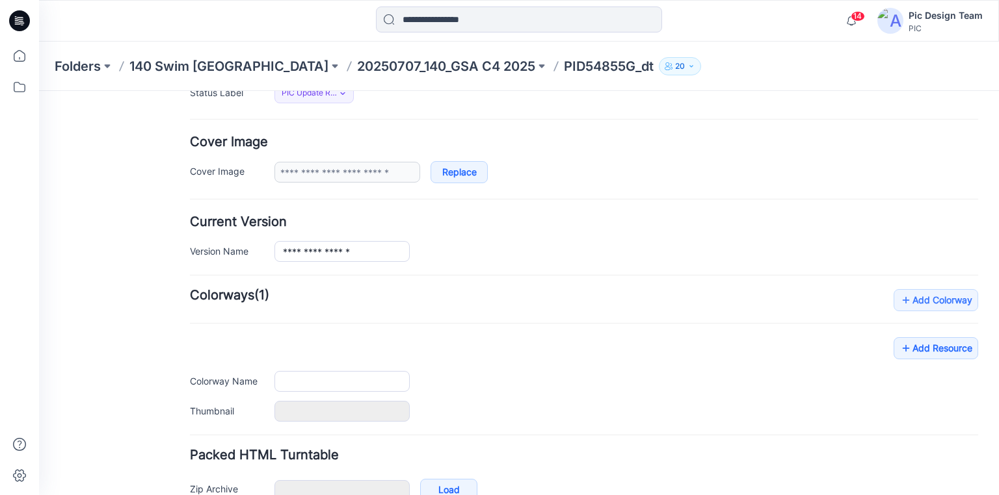
type input "**********"
type input "*"
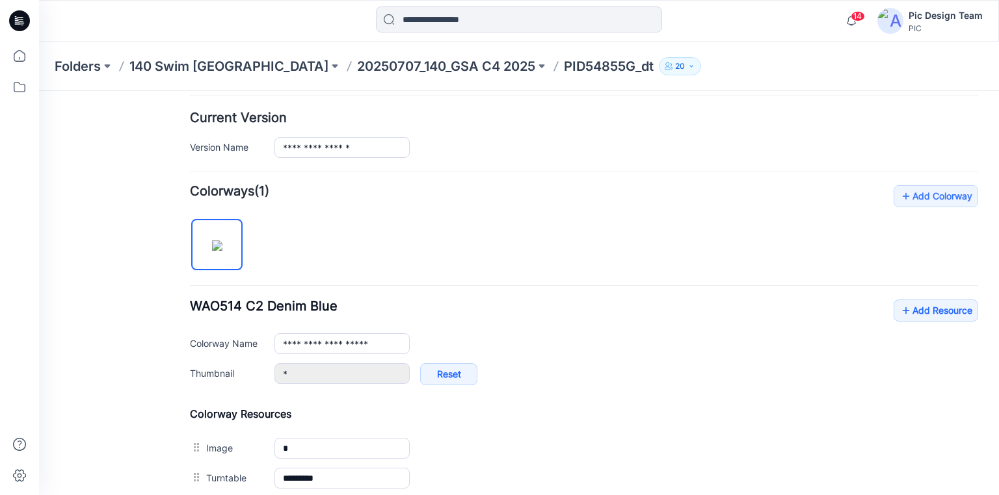
scroll to position [364, 0]
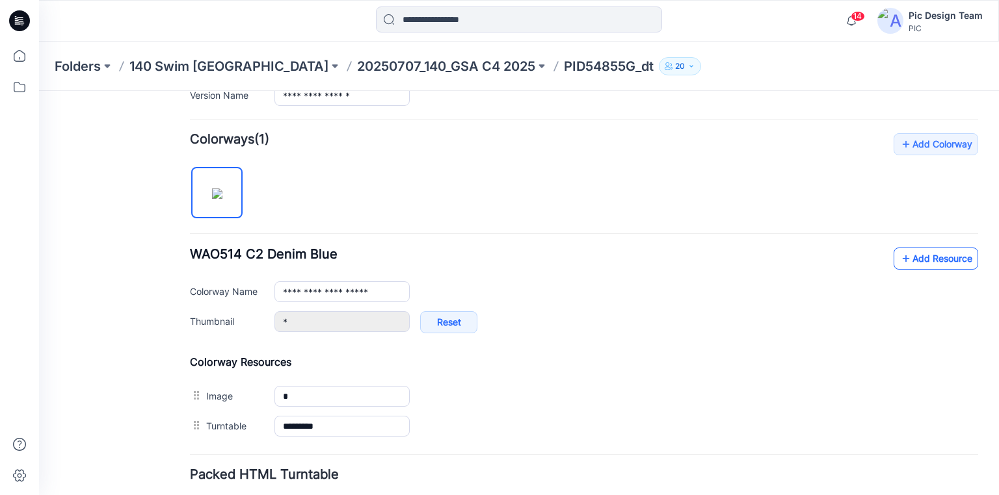
click at [911, 258] on link "Add Resource" at bounding box center [935, 259] width 85 height 22
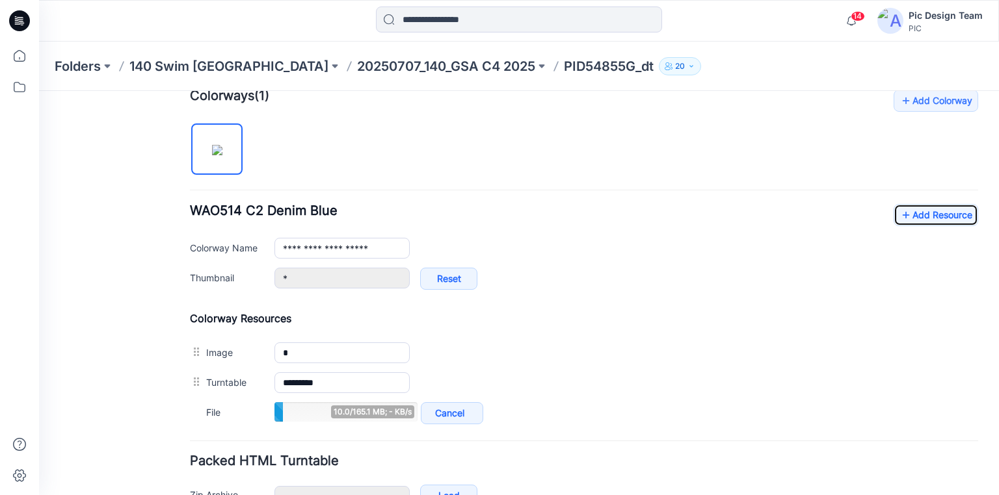
scroll to position [416, 0]
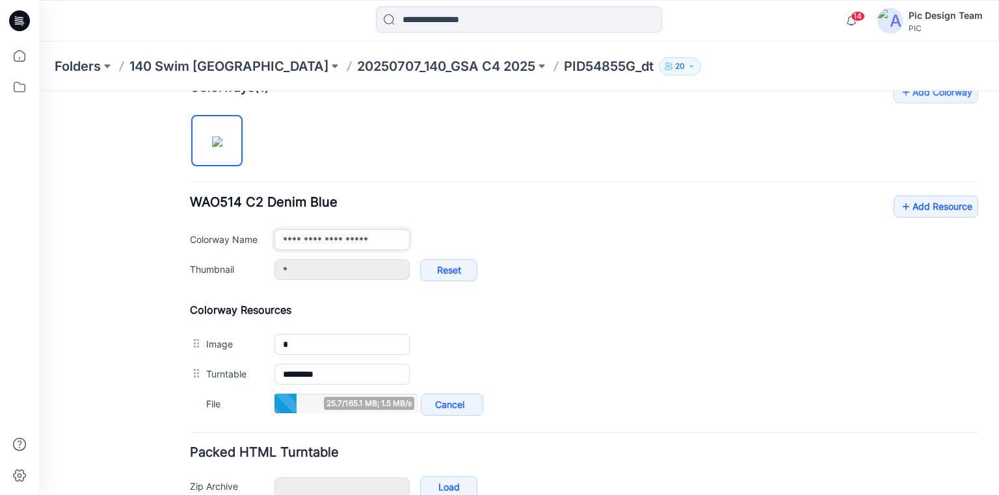
click at [314, 238] on input "**********" at bounding box center [341, 239] width 135 height 21
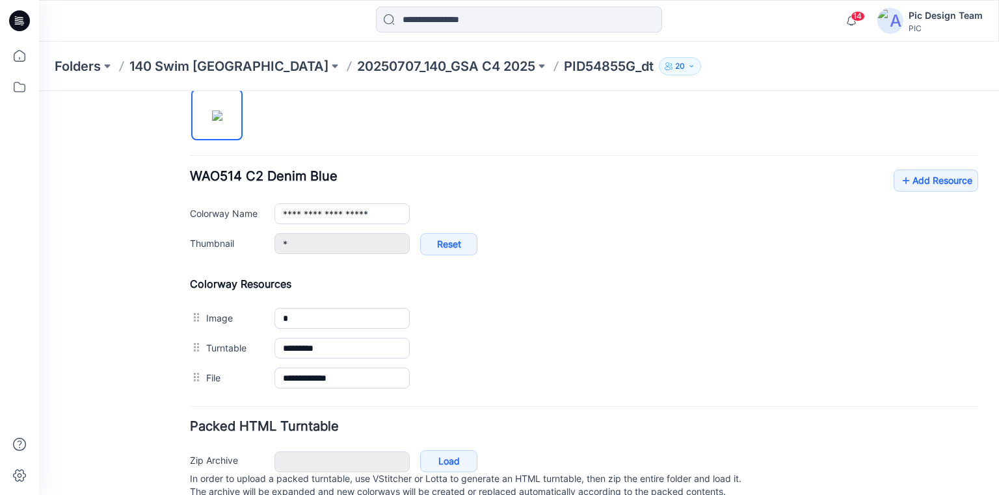
scroll to position [468, 0]
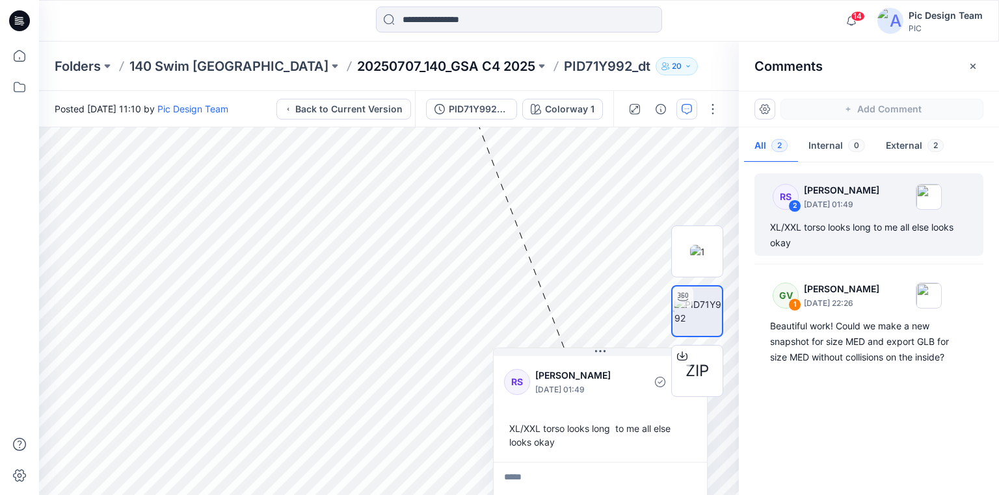
click at [357, 67] on p "20250707_140_GSA C4 2025" at bounding box center [446, 66] width 178 height 18
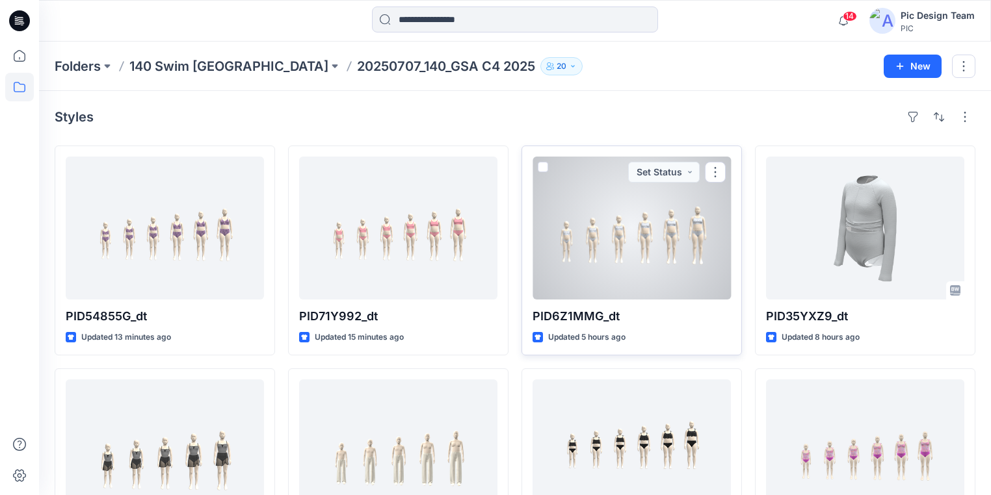
click at [637, 244] on div at bounding box center [631, 228] width 198 height 143
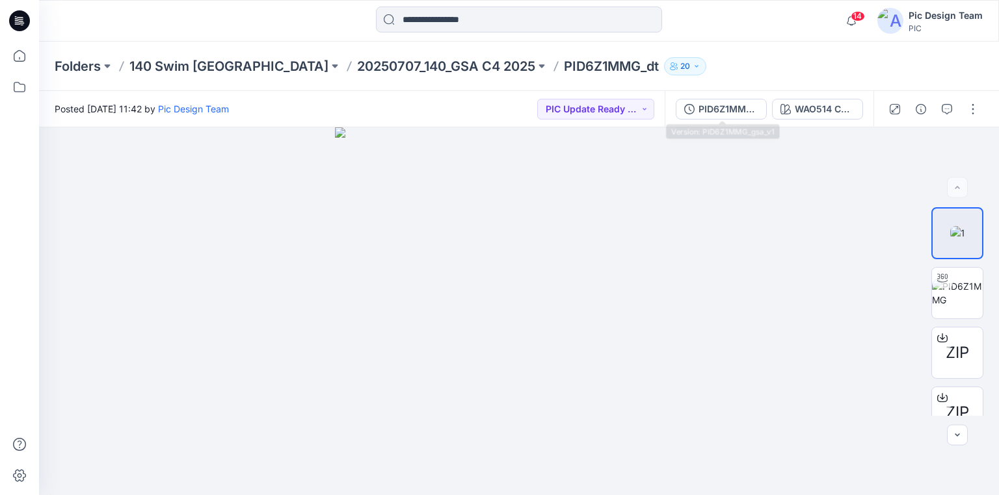
click at [749, 109] on div "PID6Z1MMG_gsa_v1" at bounding box center [728, 109] width 60 height 14
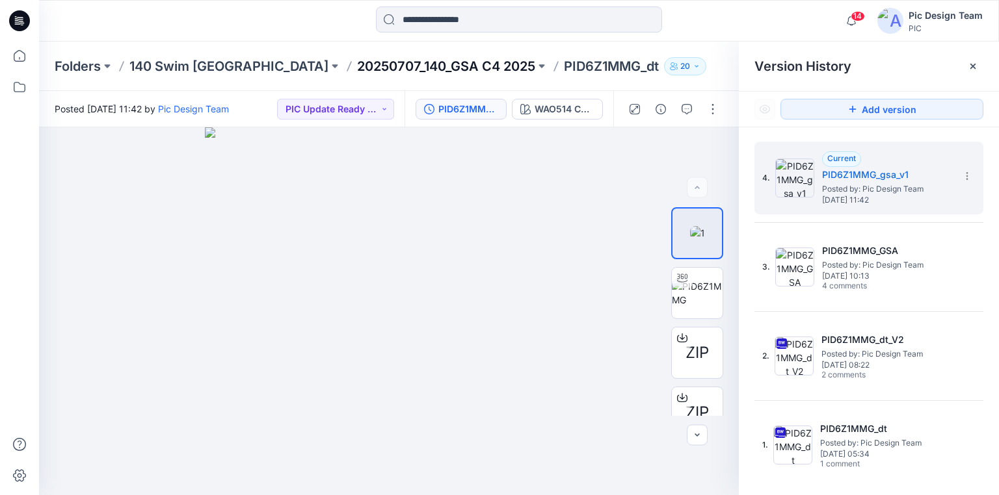
click at [358, 65] on p "20250707_140_GSA C4 2025" at bounding box center [446, 66] width 178 height 18
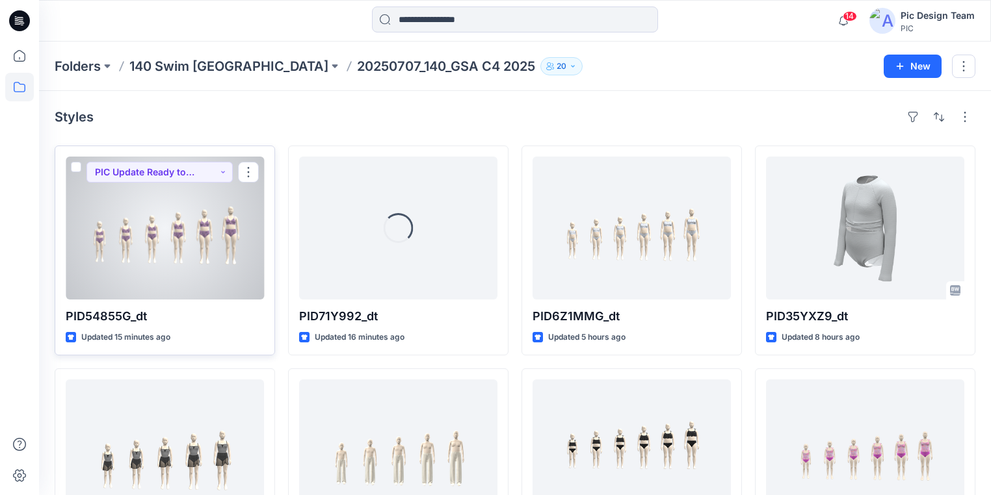
click at [174, 272] on div at bounding box center [165, 228] width 198 height 143
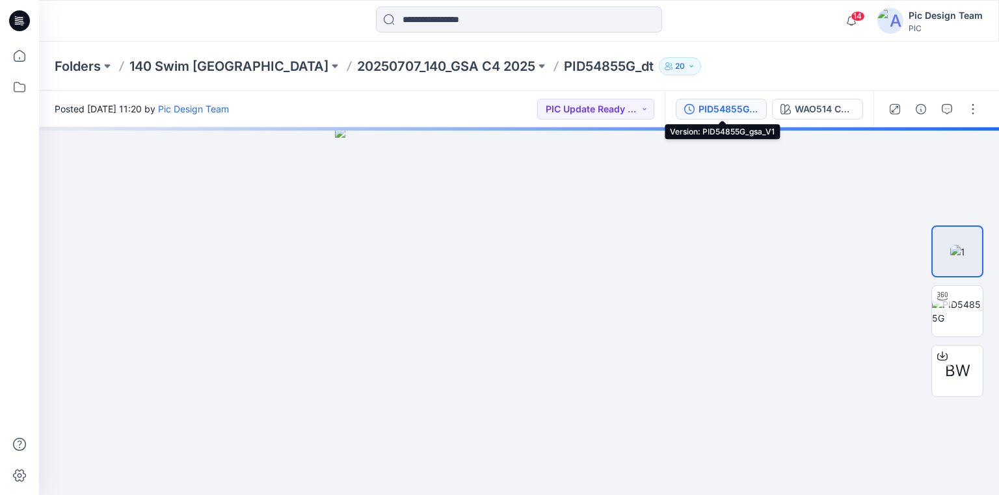
click at [736, 105] on div "PID54855G_gsa_V1" at bounding box center [728, 109] width 60 height 14
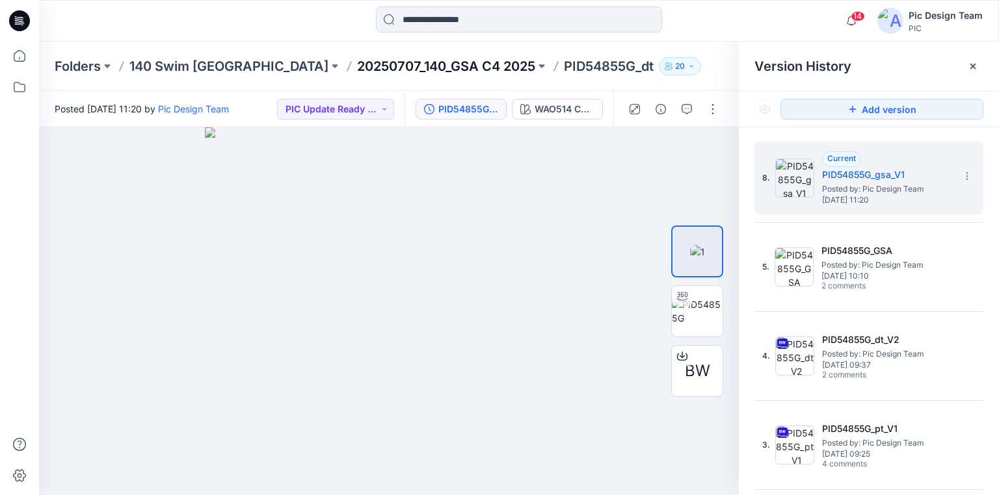
click at [367, 65] on p "20250707_140_GSA C4 2025" at bounding box center [446, 66] width 178 height 18
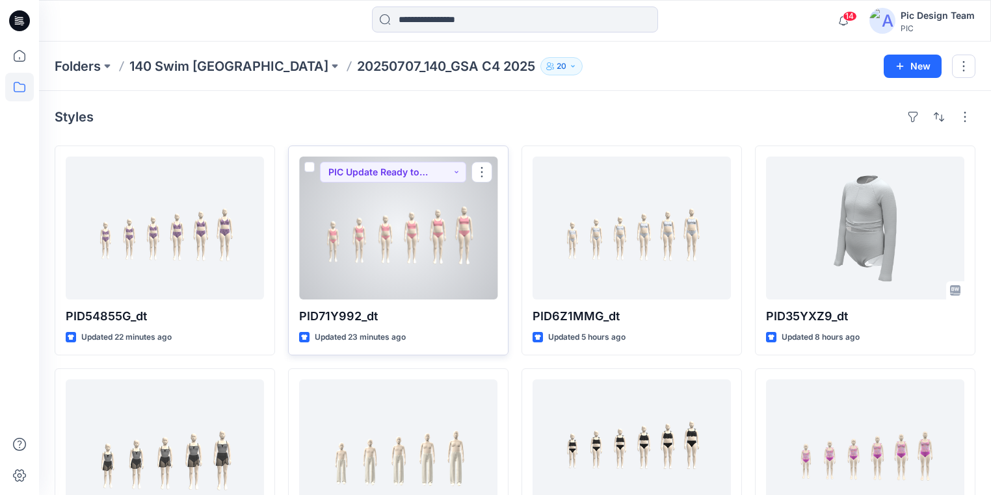
click at [380, 276] on div at bounding box center [398, 228] width 198 height 143
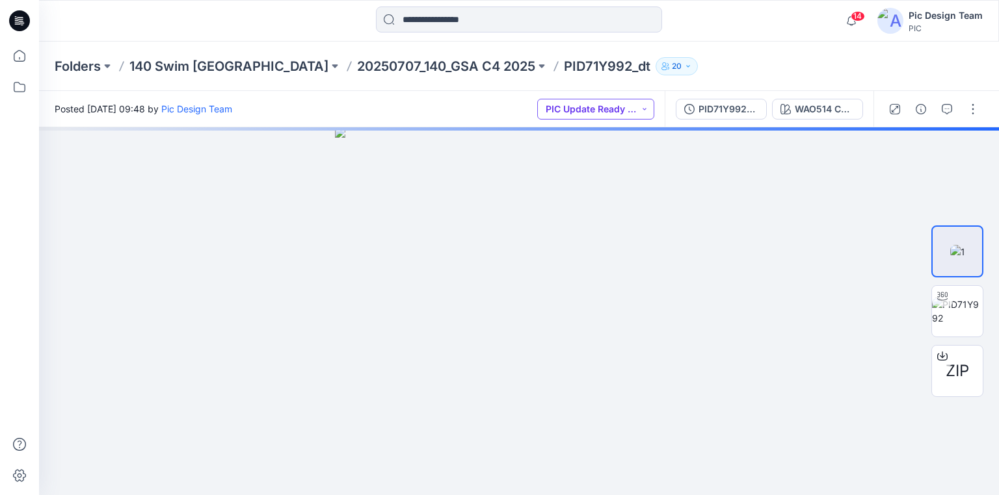
click at [650, 109] on button "PIC Update Ready to Review" at bounding box center [595, 109] width 117 height 21
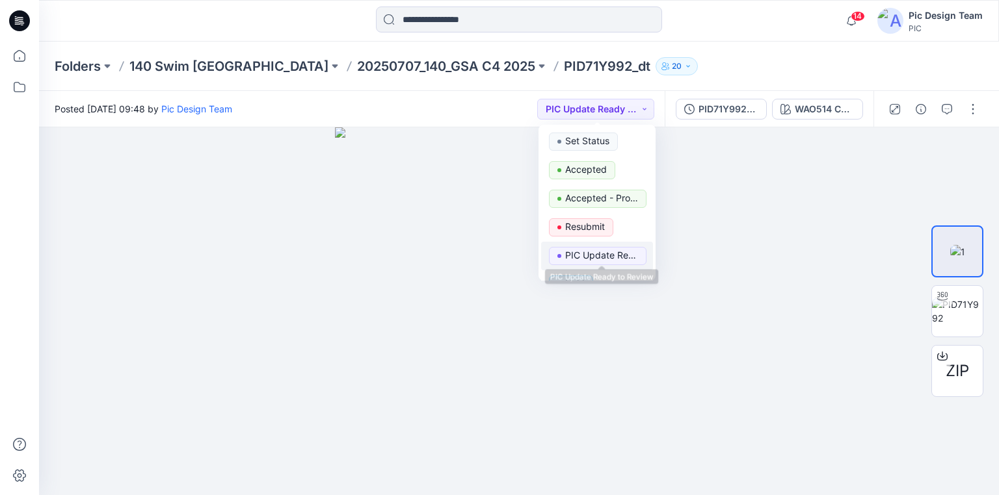
click at [595, 253] on p "PIC Update Ready to Review" at bounding box center [601, 255] width 73 height 17
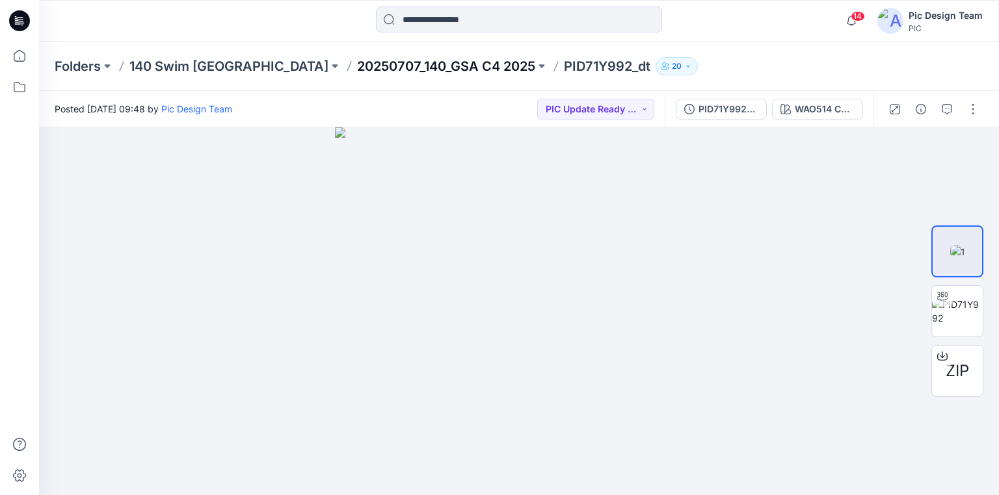
click at [357, 69] on p "20250707_140_GSA C4 2025" at bounding box center [446, 66] width 178 height 18
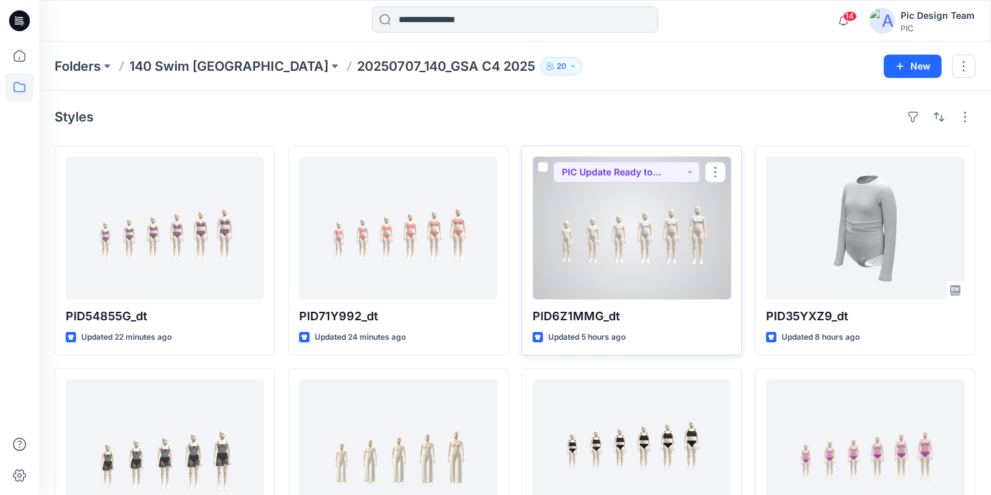
click at [585, 250] on div at bounding box center [631, 228] width 198 height 143
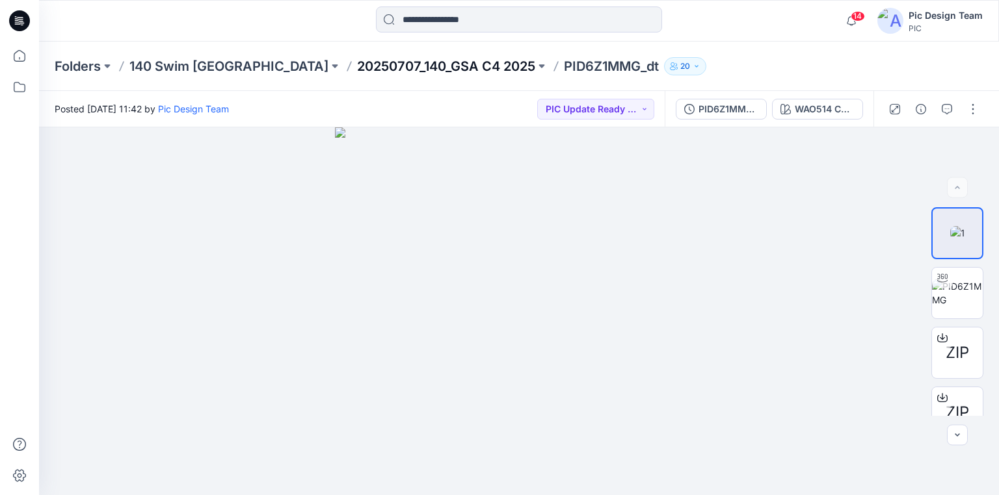
click at [357, 68] on p "20250707_140_GSA C4 2025" at bounding box center [446, 66] width 178 height 18
